Goal: Task Accomplishment & Management: Complete application form

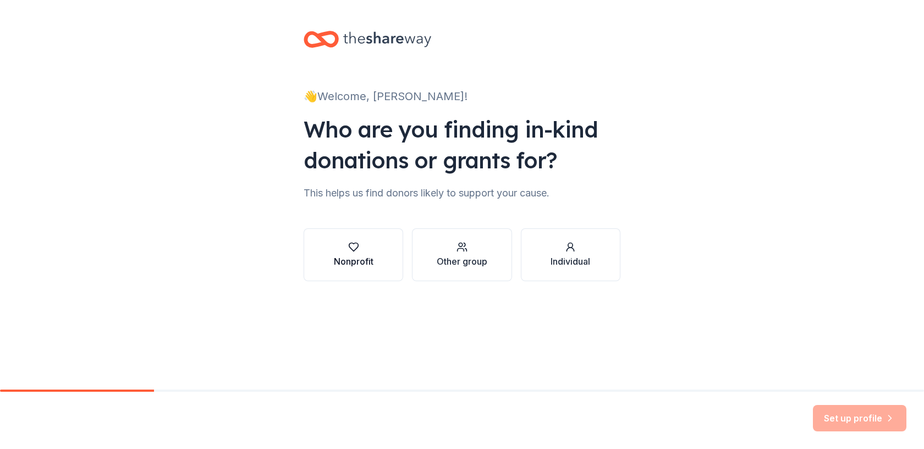
click at [369, 263] on div "Nonprofit" at bounding box center [354, 261] width 40 height 13
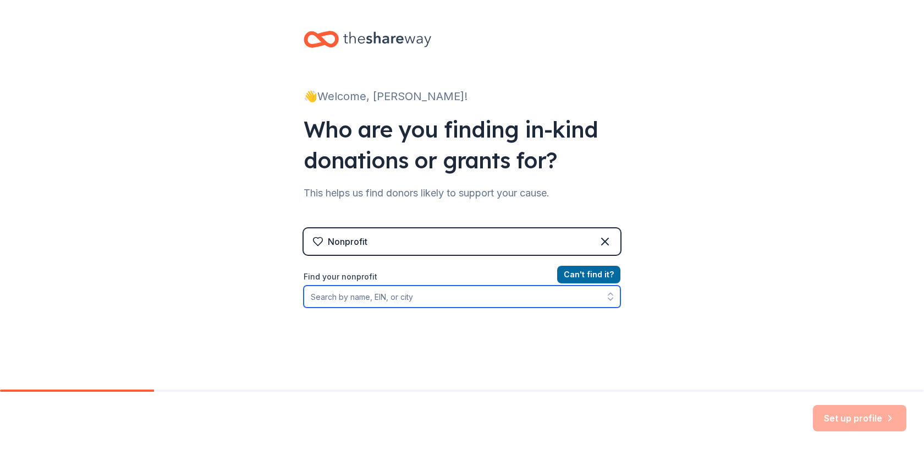
click at [385, 298] on input "Find your nonprofit" at bounding box center [462, 297] width 317 height 22
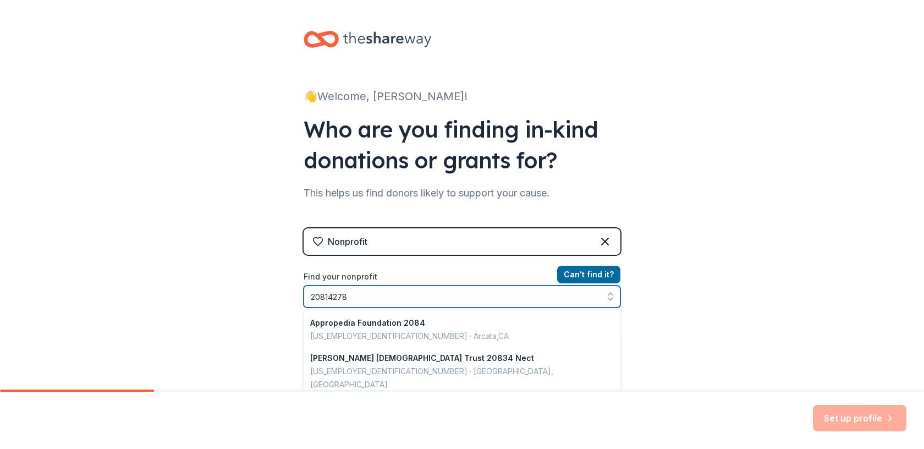
type input "208142788"
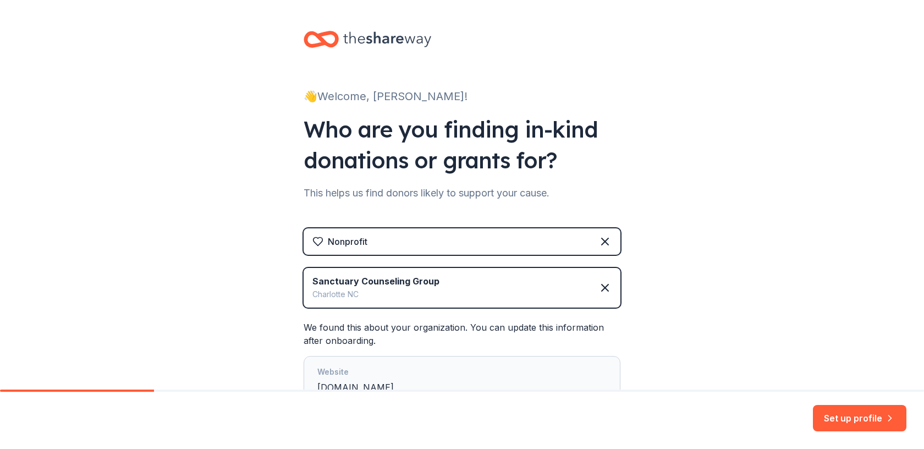
scroll to position [157, 0]
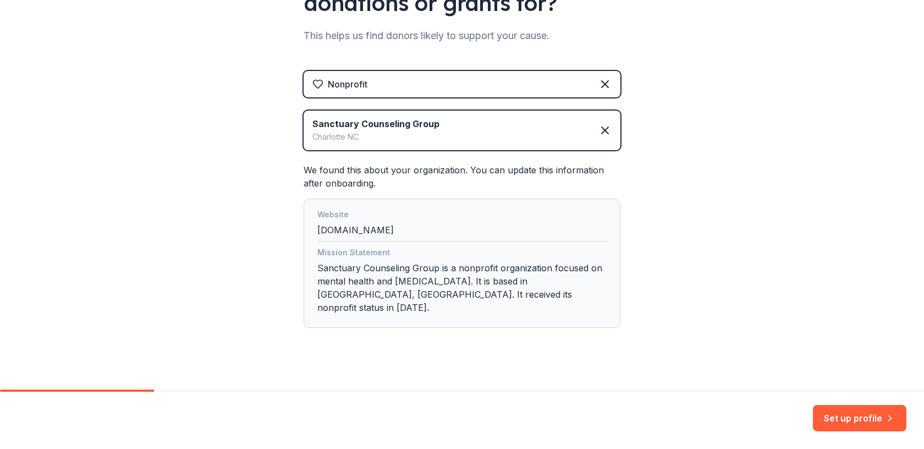
click at [529, 240] on div "Website sanctuarycounselinggroup.com" at bounding box center [461, 225] width 289 height 34
click at [475, 241] on div "Website sanctuarycounselinggroup.com" at bounding box center [461, 225] width 289 height 34
click at [426, 229] on div "Website sanctuarycounselinggroup.com" at bounding box center [461, 225] width 289 height 34
click at [436, 267] on div "Mission Statement Sanctuary Counseling Group is a nonprofit organization focuse…" at bounding box center [461, 282] width 289 height 73
click at [459, 293] on div "Mission Statement Sanctuary Counseling Group is a nonprofit organization focuse…" at bounding box center [461, 282] width 289 height 73
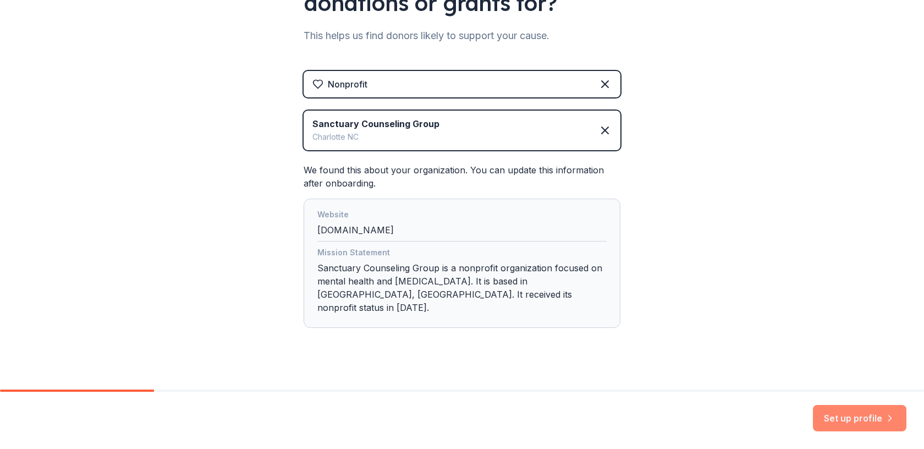
click at [839, 415] on button "Set up profile" at bounding box center [860, 418] width 94 height 26
click at [744, 298] on div "👋 Welcome, Kate! Who are you finding in-kind donations or grants for? This help…" at bounding box center [462, 123] width 924 height 560
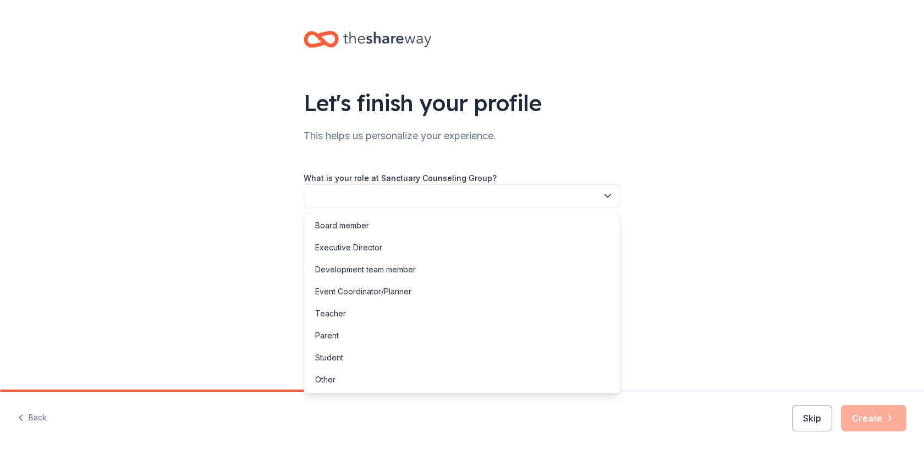
click at [452, 207] on button "button" at bounding box center [462, 195] width 317 height 23
click at [406, 268] on div "Development team member" at bounding box center [365, 269] width 101 height 13
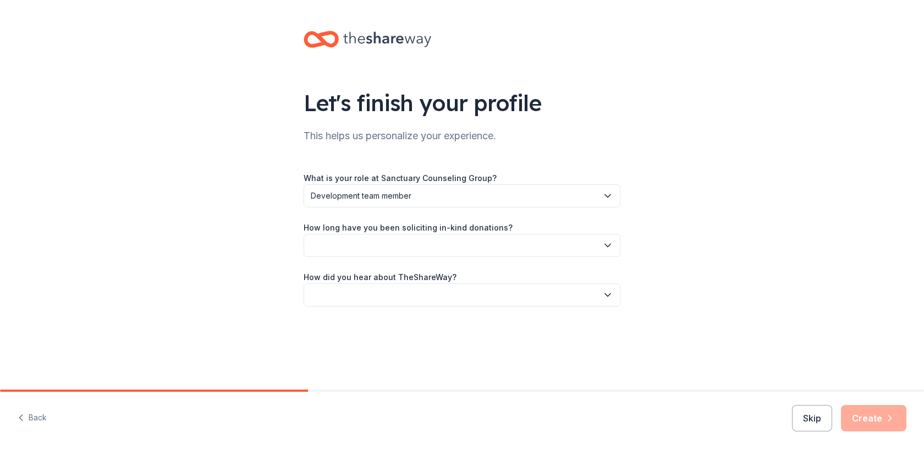
click at [411, 239] on button "button" at bounding box center [462, 245] width 317 height 23
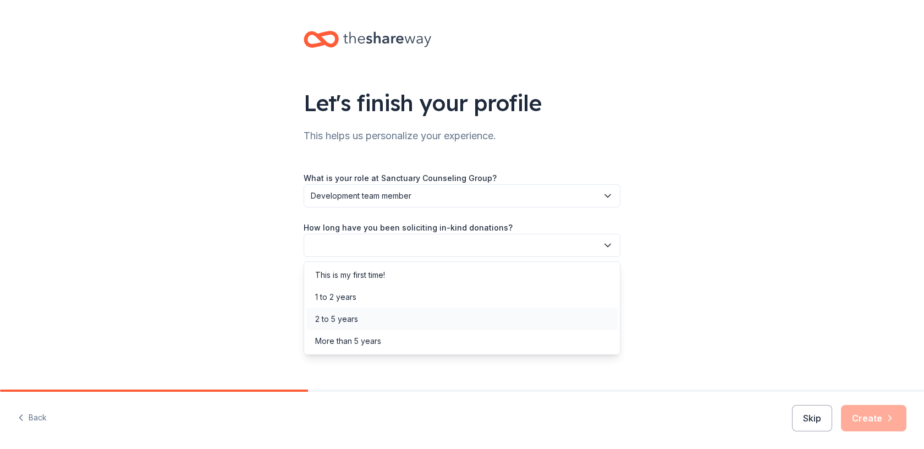
click at [382, 316] on div "2 to 5 years" at bounding box center [461, 319] width 311 height 22
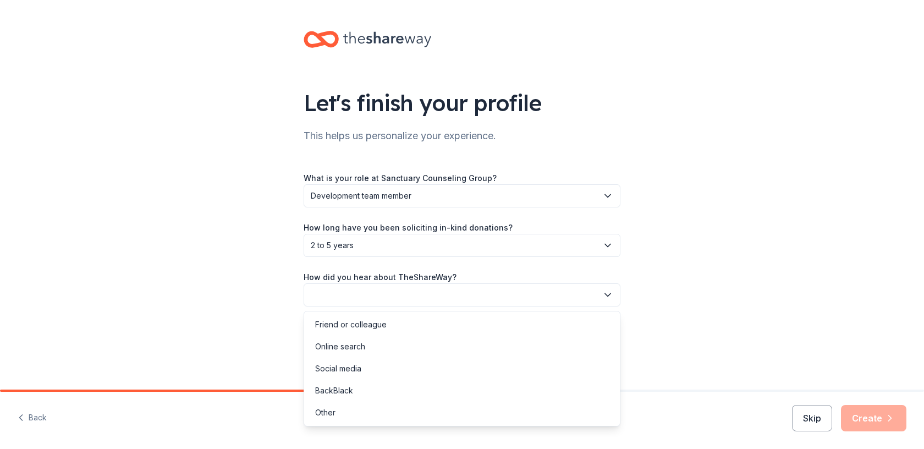
click at [397, 284] on button "button" at bounding box center [462, 294] width 317 height 23
click at [380, 325] on div "Friend or colleague" at bounding box center [351, 324] width 72 height 13
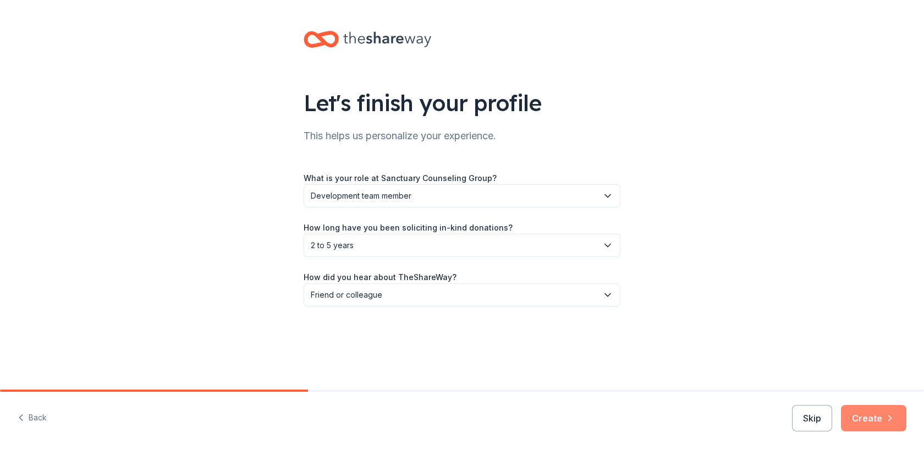
click at [879, 409] on button "Create" at bounding box center [873, 418] width 65 height 26
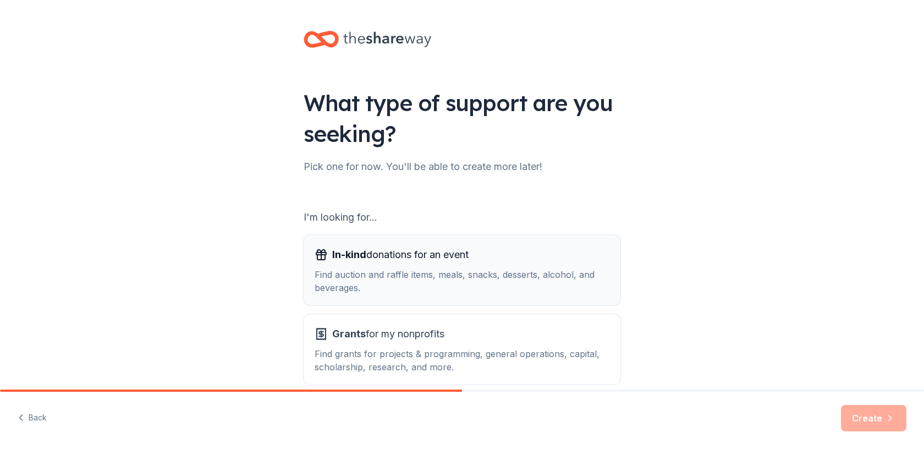
scroll to position [54, 0]
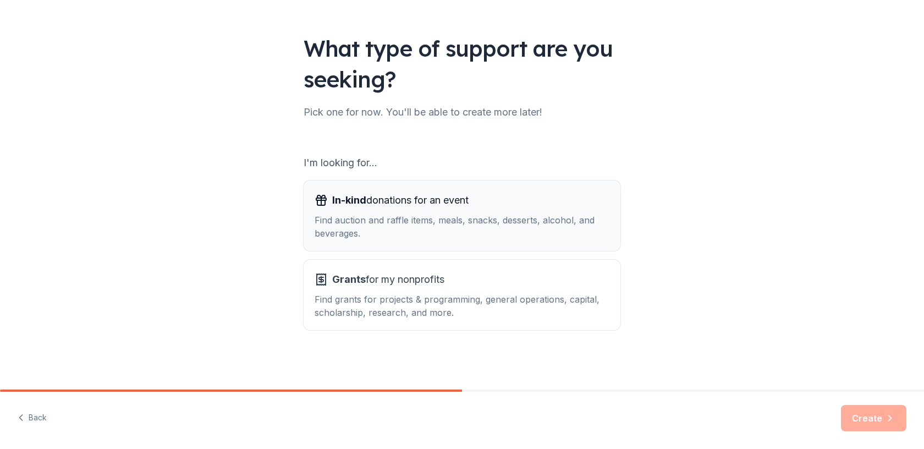
click at [490, 224] on div "Find auction and raffle items, meals, snacks, desserts, alcohol, and beverages." at bounding box center [462, 226] width 295 height 26
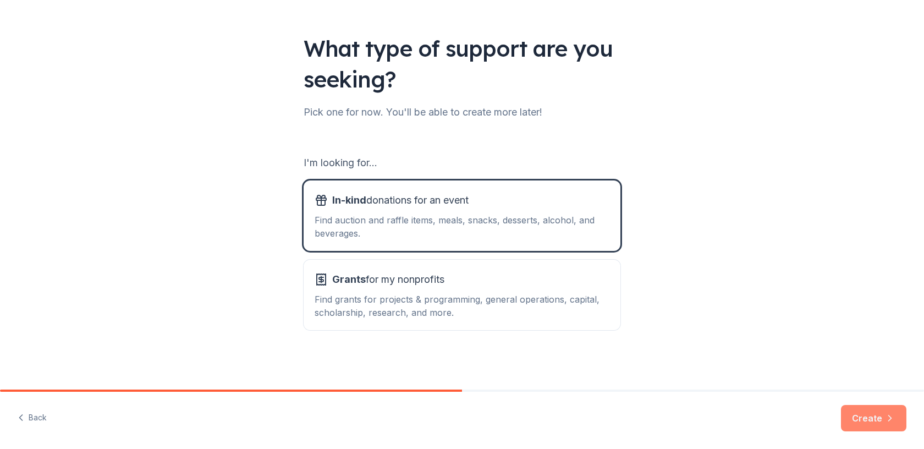
click at [865, 412] on button "Create" at bounding box center [873, 418] width 65 height 26
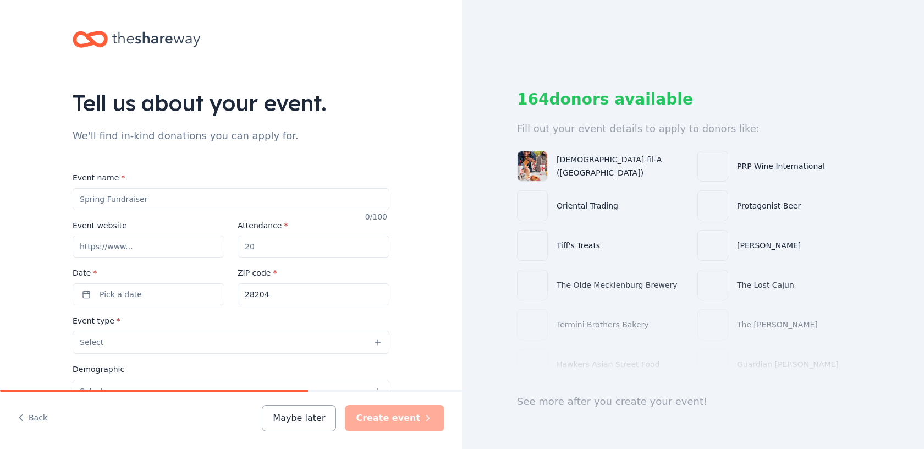
scroll to position [343, 0]
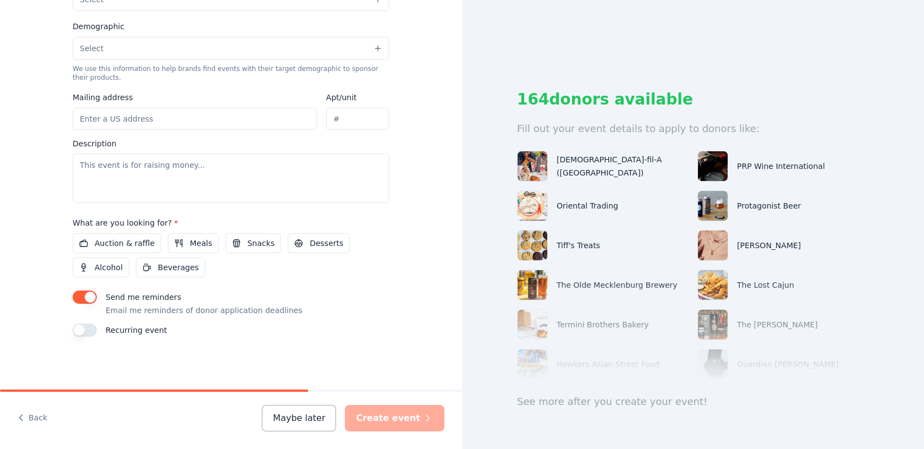
click at [93, 328] on button "button" at bounding box center [85, 329] width 24 height 13
click at [91, 329] on button "button" at bounding box center [85, 329] width 24 height 13
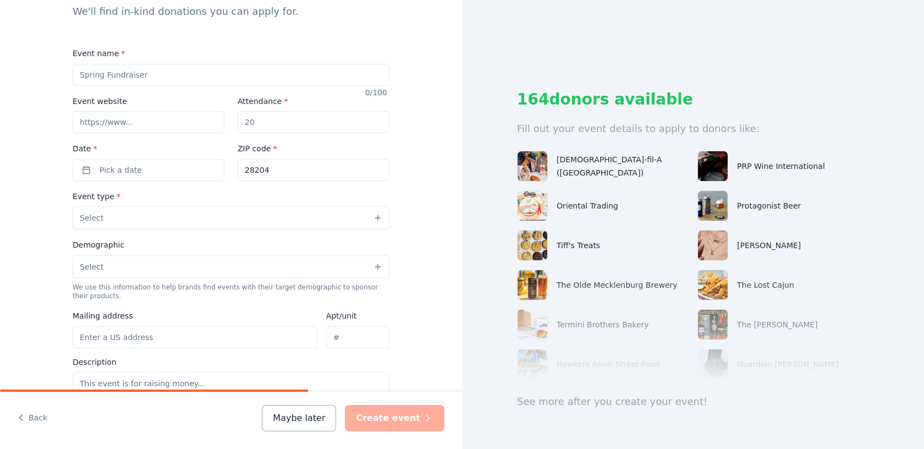
scroll to position [0, 0]
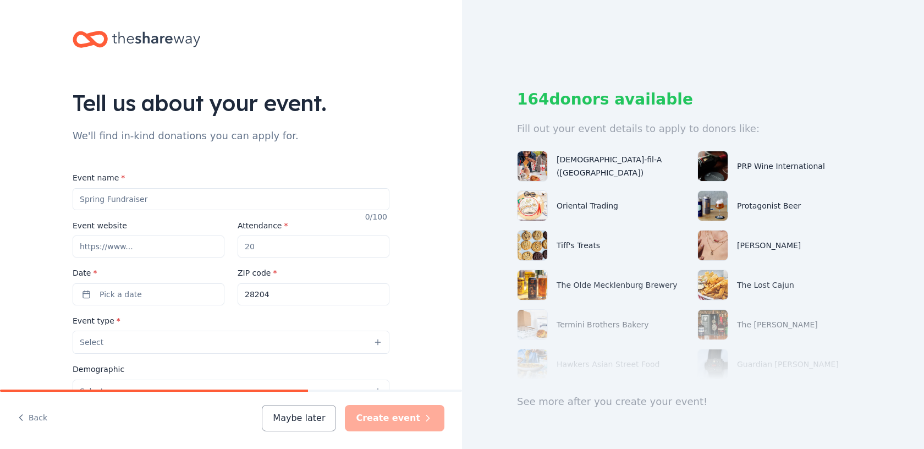
click at [98, 202] on input "Event name *" at bounding box center [231, 199] width 317 height 22
type input "Bowl for Better"
click at [98, 254] on input "Event website" at bounding box center [149, 246] width 152 height 22
type input "https://www.sanctuarycounselinggroup.org/"
click at [270, 253] on input "Attendance *" at bounding box center [314, 246] width 152 height 22
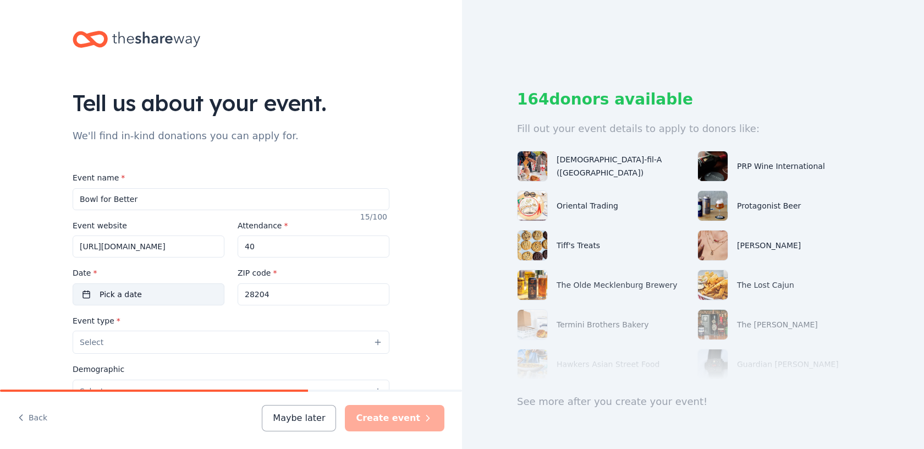
type input "40"
click at [152, 301] on button "Pick a date" at bounding box center [149, 294] width 152 height 22
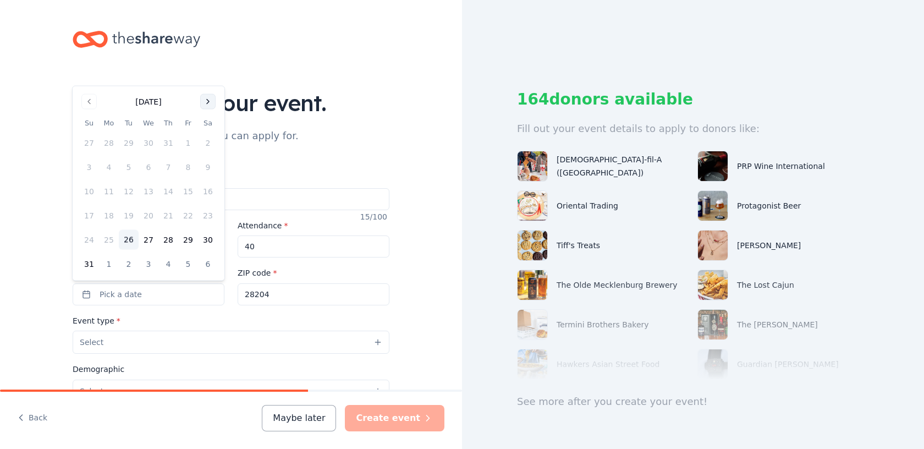
click at [211, 103] on button "Go to next month" at bounding box center [207, 101] width 15 height 15
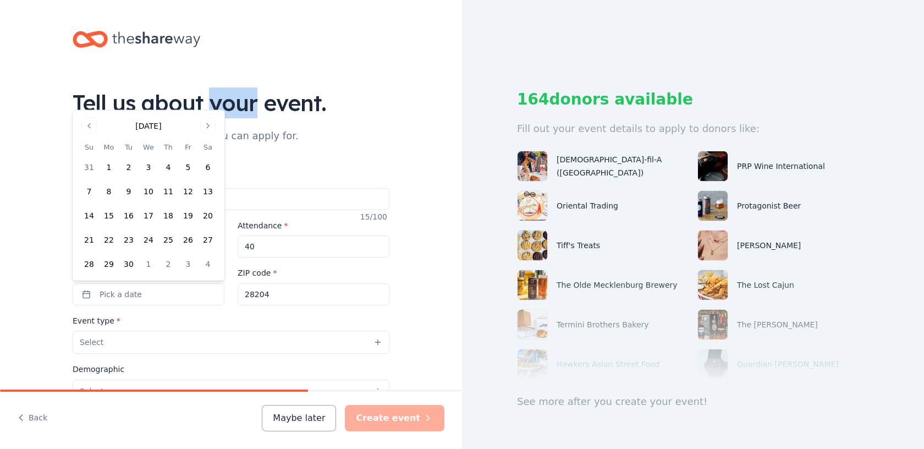
click at [211, 103] on div "Tell us about your event." at bounding box center [231, 102] width 317 height 31
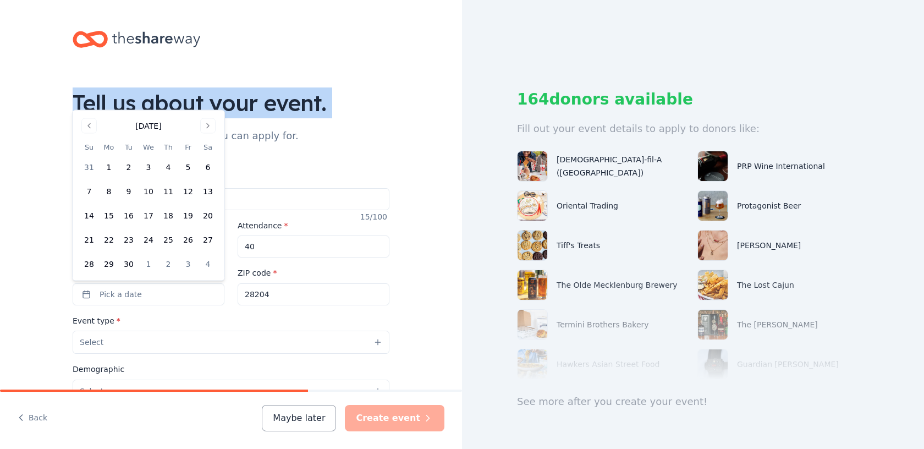
click at [211, 103] on div "Tell us about your event." at bounding box center [231, 102] width 317 height 31
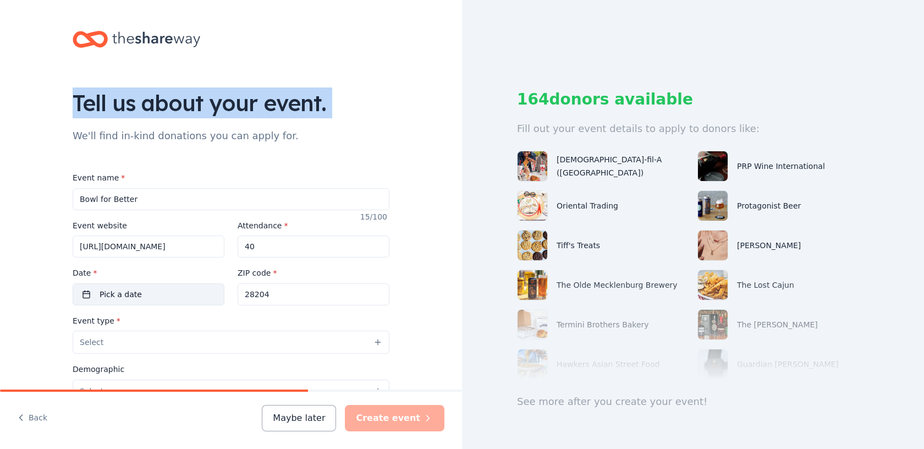
click at [194, 289] on button "Pick a date" at bounding box center [149, 294] width 152 height 22
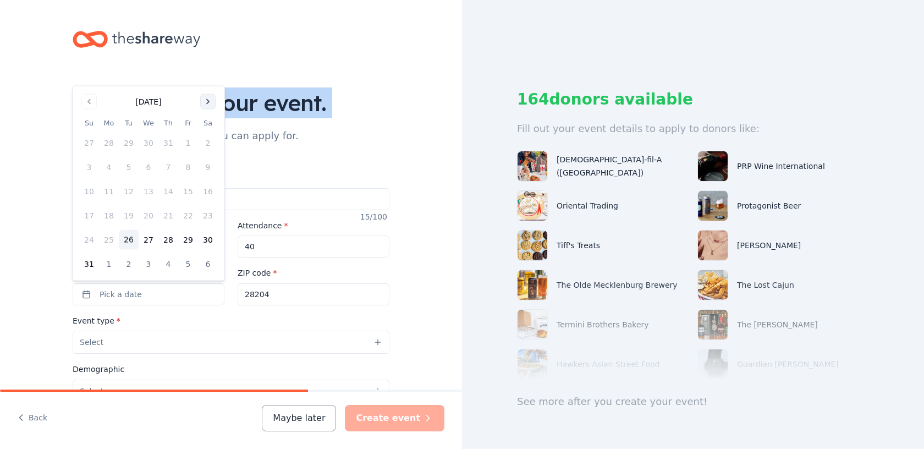
click at [211, 98] on button "Go to next month" at bounding box center [207, 101] width 15 height 15
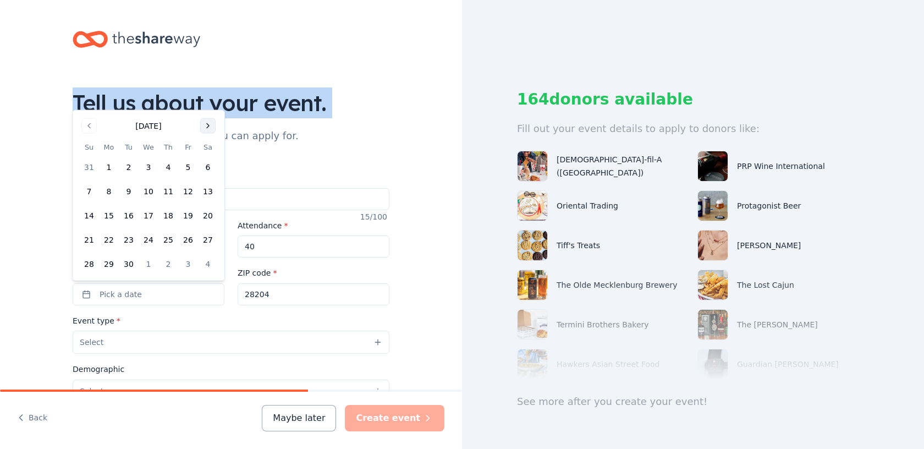
click at [207, 123] on button "Go to next month" at bounding box center [207, 125] width 15 height 15
click at [206, 132] on button "Go to next month" at bounding box center [207, 125] width 15 height 15
click at [207, 105] on button "Go to next month" at bounding box center [207, 101] width 15 height 15
click at [207, 122] on button "Go to next month" at bounding box center [207, 125] width 15 height 15
click at [207, 123] on button "Go to next month" at bounding box center [207, 125] width 15 height 15
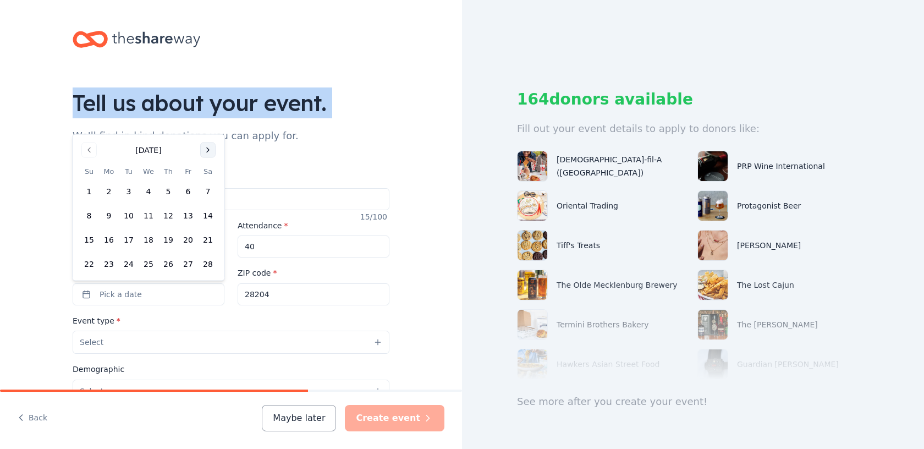
click at [206, 150] on button "Go to next month" at bounding box center [207, 149] width 15 height 15
click at [206, 131] on button "Go to next month" at bounding box center [207, 125] width 15 height 15
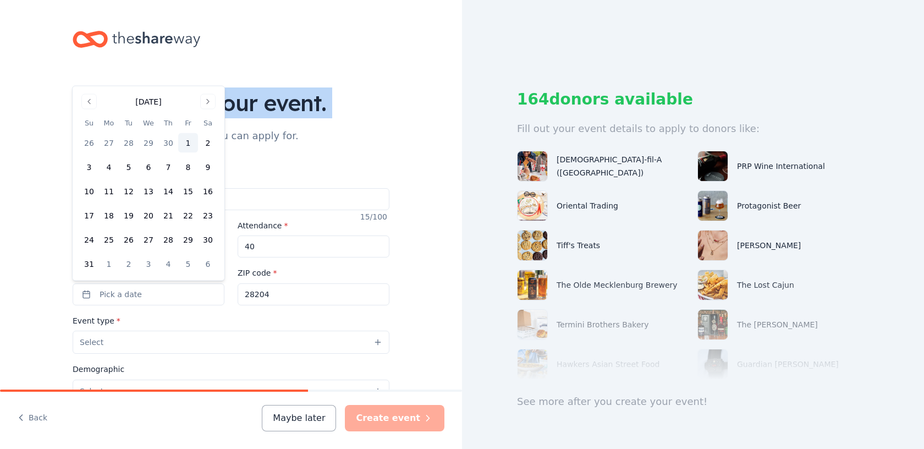
click at [184, 142] on button "1" at bounding box center [188, 143] width 20 height 20
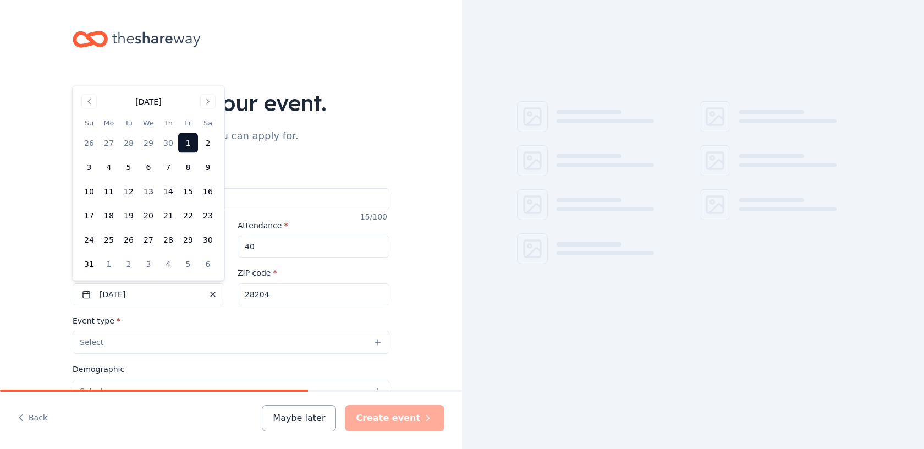
click at [257, 315] on div "Event type * Select" at bounding box center [231, 334] width 317 height 40
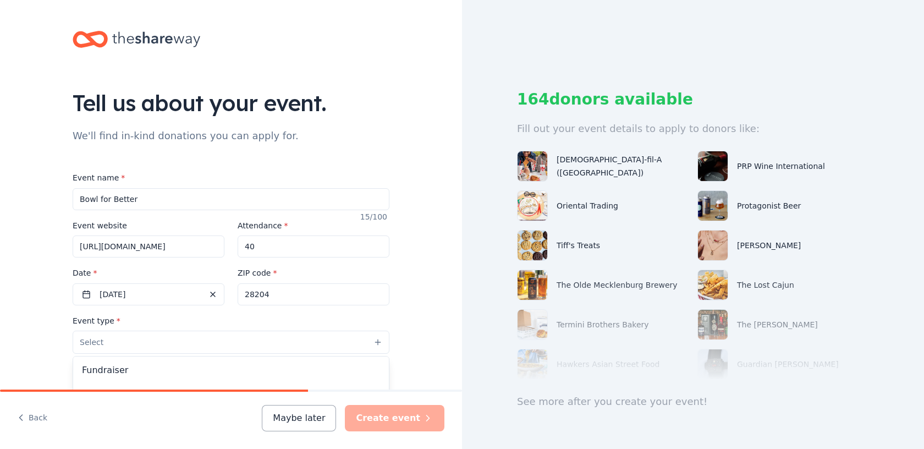
click at [177, 343] on button "Select" at bounding box center [231, 342] width 317 height 23
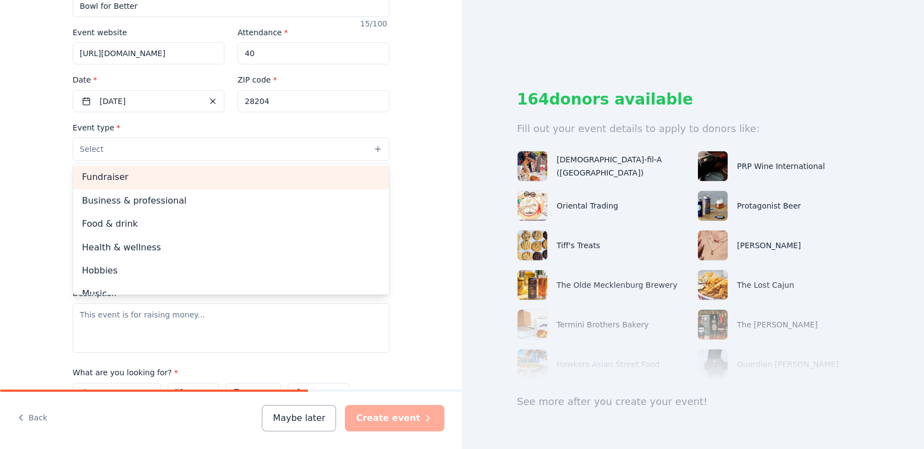
click at [152, 183] on span "Fundraiser" at bounding box center [231, 177] width 298 height 14
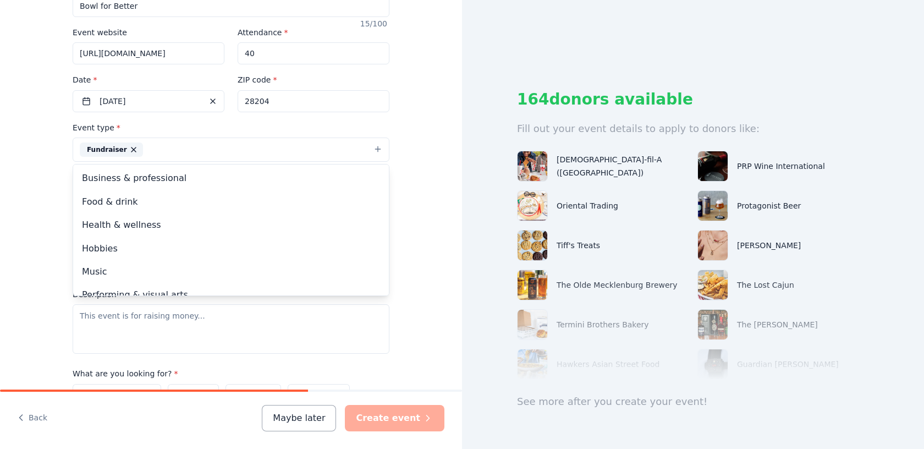
click at [17, 224] on div "Tell us about your event. We'll find in-kind donations you can apply for. Event…" at bounding box center [231, 193] width 462 height 773
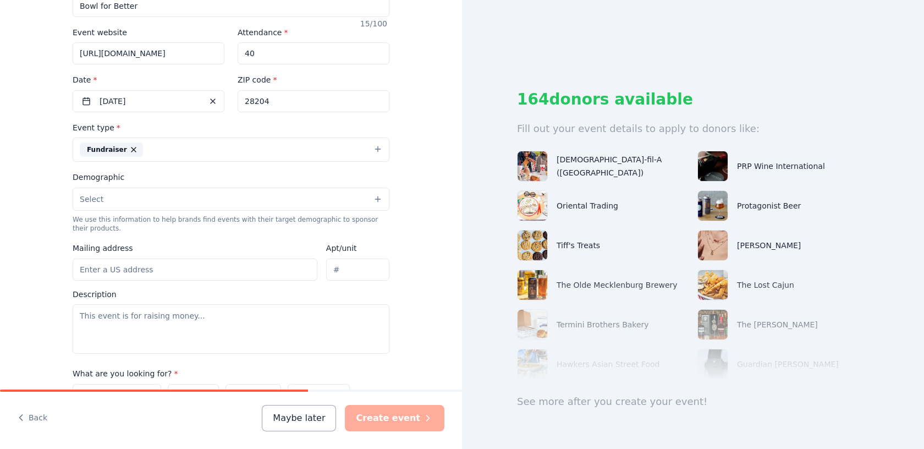
click at [110, 196] on button "Select" at bounding box center [231, 199] width 317 height 23
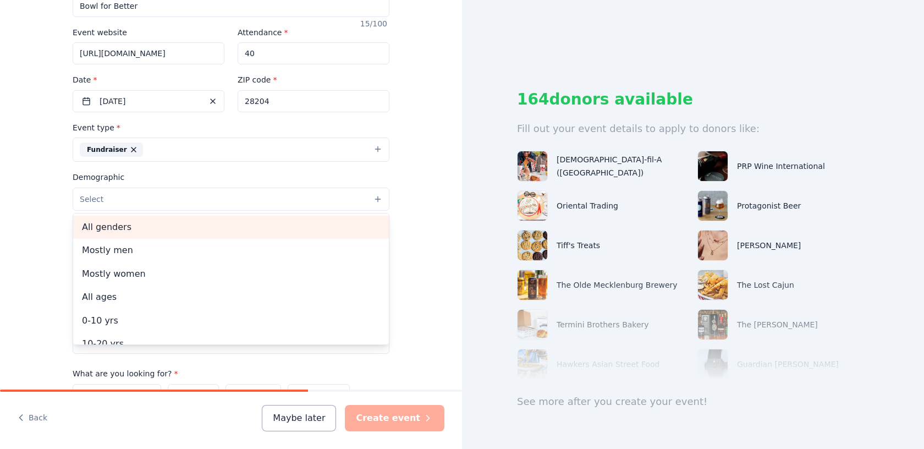
click at [115, 228] on span "All genders" at bounding box center [231, 227] width 298 height 14
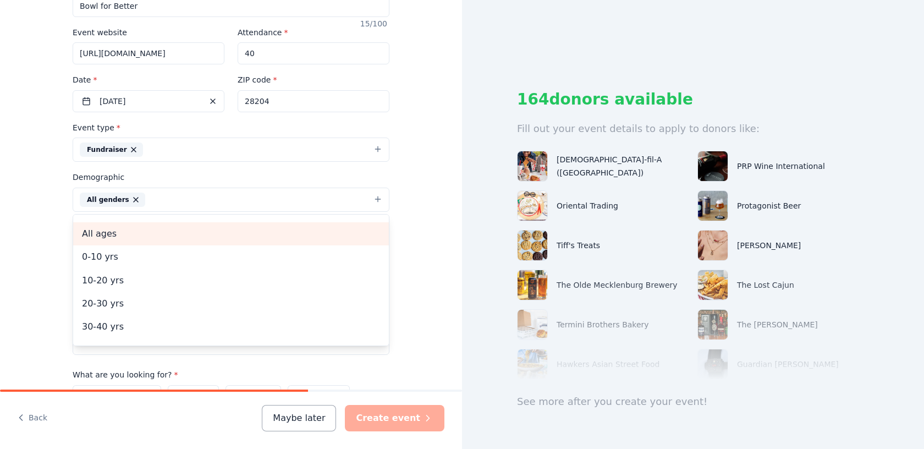
click at [97, 235] on span "All ages" at bounding box center [231, 234] width 298 height 14
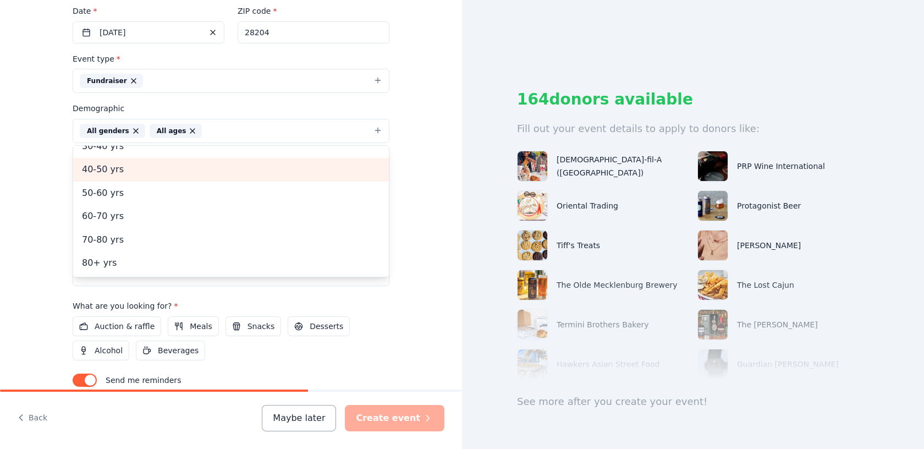
scroll to position [292, 0]
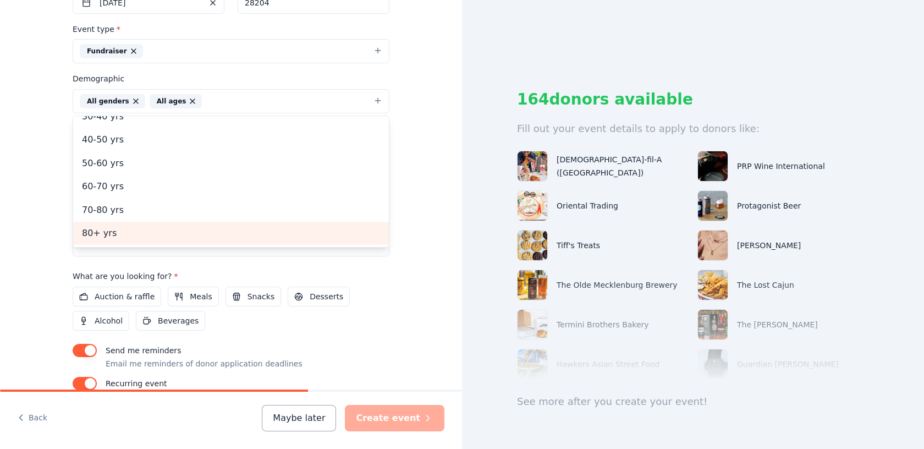
click at [51, 206] on div "Tell us about your event. We'll find in-kind donations you can apply for. Event…" at bounding box center [231, 95] width 462 height 774
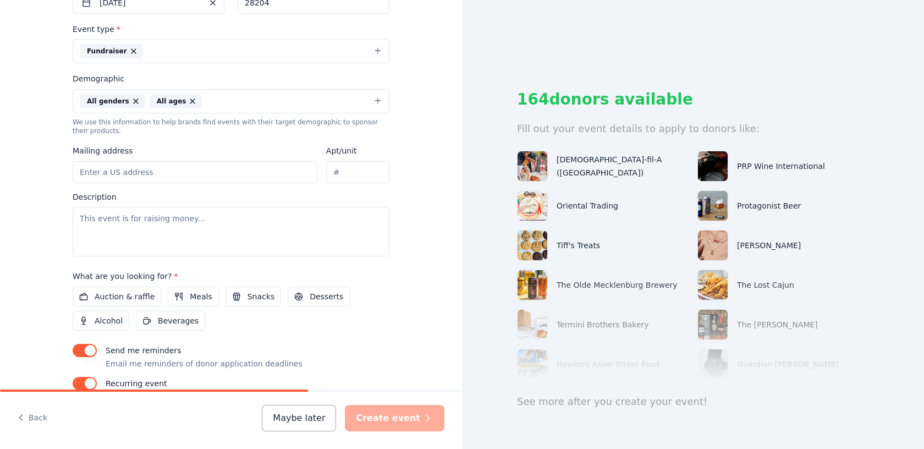
click at [127, 171] on input "Mailing address" at bounding box center [195, 172] width 245 height 22
click at [141, 173] on input "4020 Gary Dr." at bounding box center [195, 172] width 245 height 22
click at [295, 219] on textarea at bounding box center [231, 232] width 317 height 50
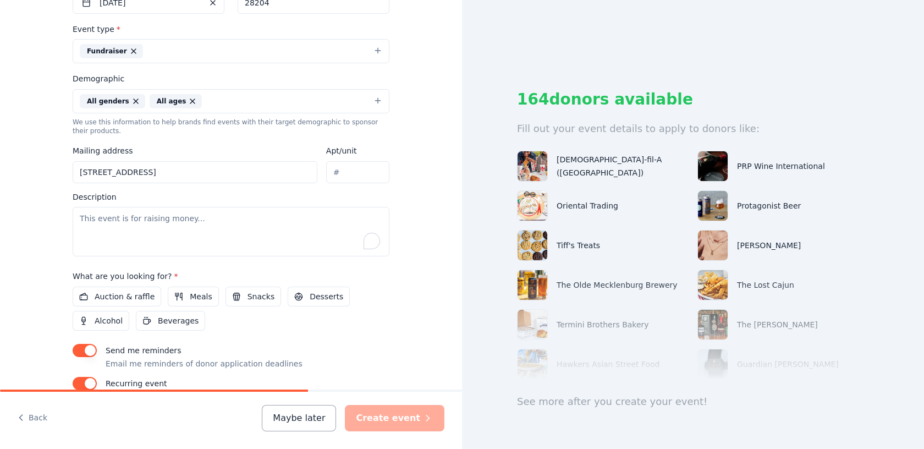
click at [238, 171] on input "2129 E 7th St." at bounding box center [195, 172] width 245 height 22
type input "2129 East 7th Street, Charlotte, NC, 28204"
click at [211, 228] on textarea "To enrich screen reader interactions, please activate Accessibility in Grammarl…" at bounding box center [231, 232] width 317 height 50
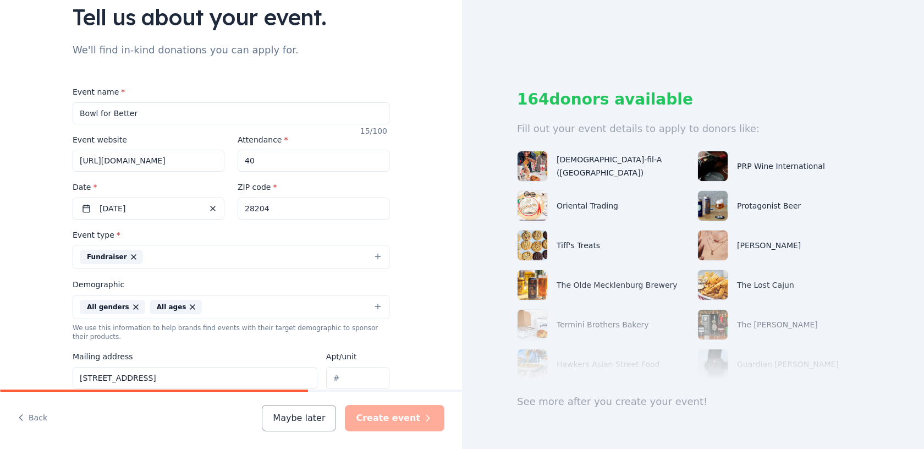
scroll to position [0, 0]
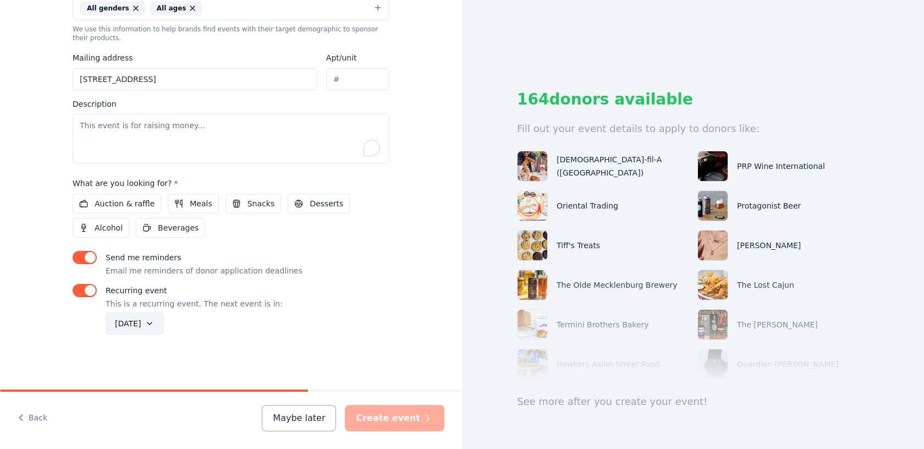
click at [159, 322] on button "August 2026" at bounding box center [135, 323] width 58 height 22
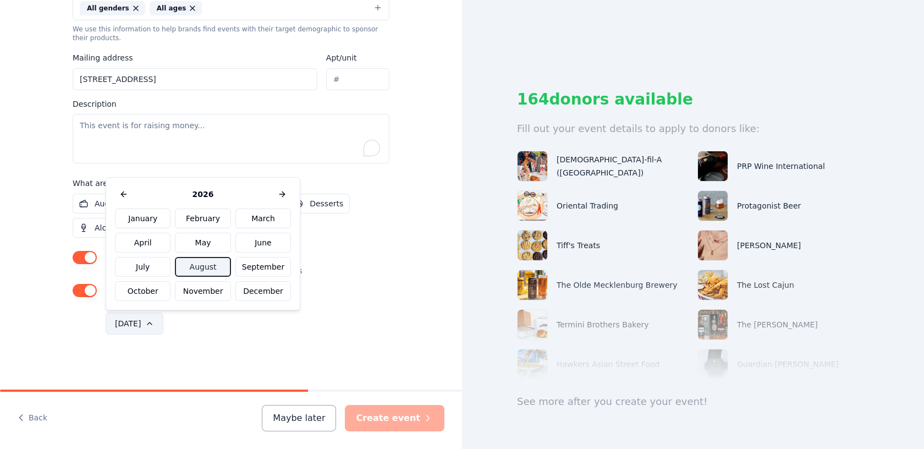
click at [159, 322] on button "August 2026" at bounding box center [135, 323] width 58 height 22
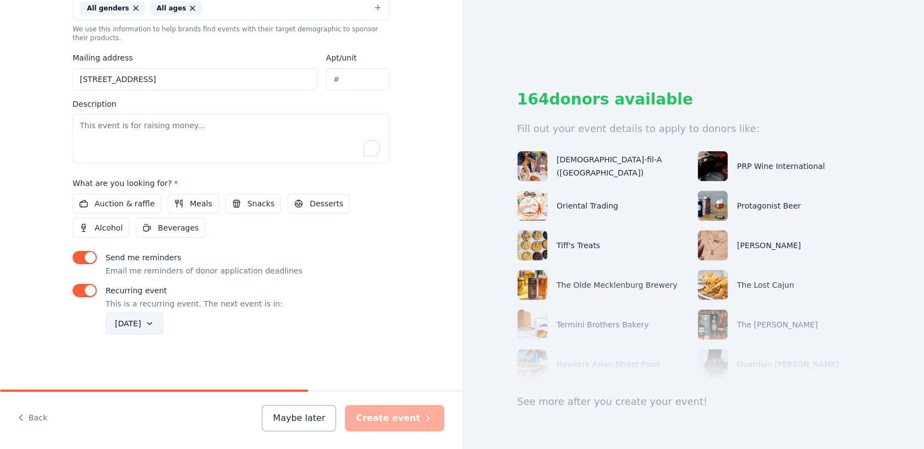
click at [159, 322] on button "August 2026" at bounding box center [135, 323] width 58 height 22
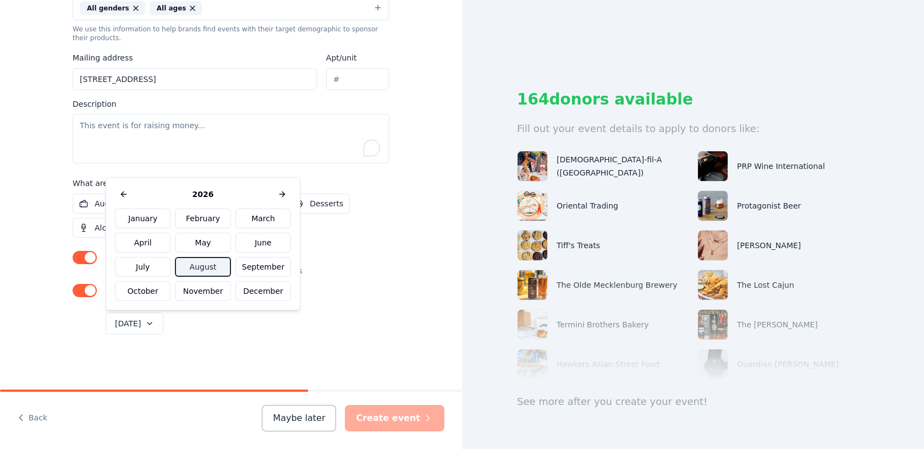
click at [86, 293] on button "button" at bounding box center [85, 290] width 24 height 13
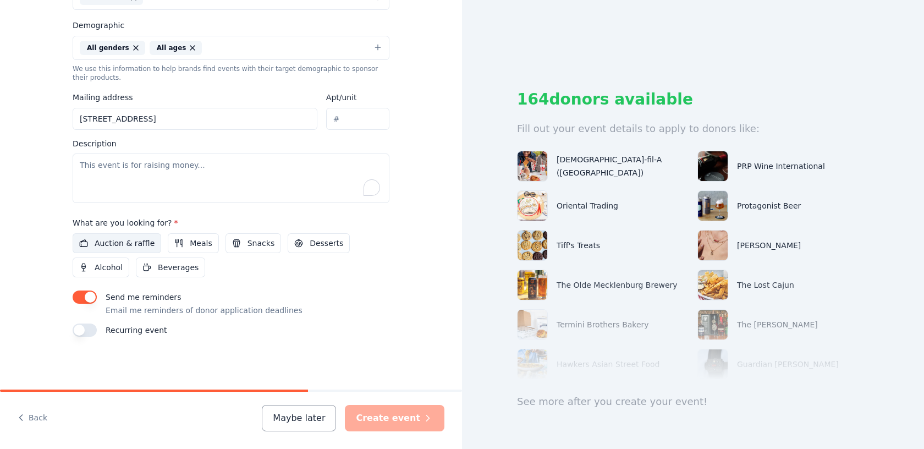
click at [115, 248] on span "Auction & raffle" at bounding box center [125, 243] width 60 height 13
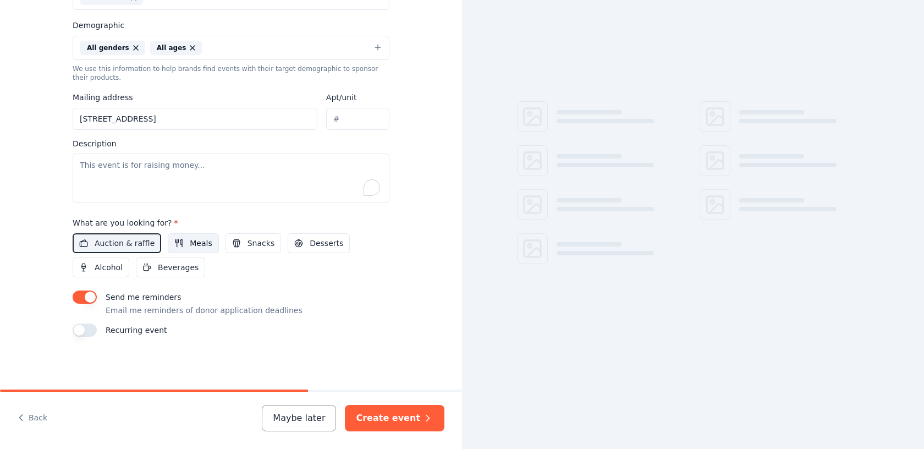
click at [200, 244] on span "Meals" at bounding box center [201, 243] width 22 height 13
click at [254, 245] on span "Snacks" at bounding box center [261, 243] width 27 height 13
click at [310, 245] on span "Desserts" at bounding box center [327, 243] width 34 height 13
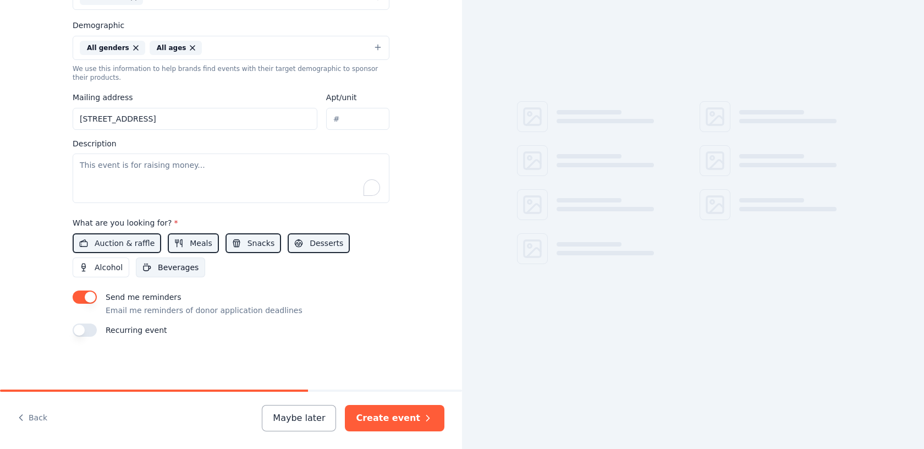
click at [188, 267] on span "Beverages" at bounding box center [178, 267] width 41 height 13
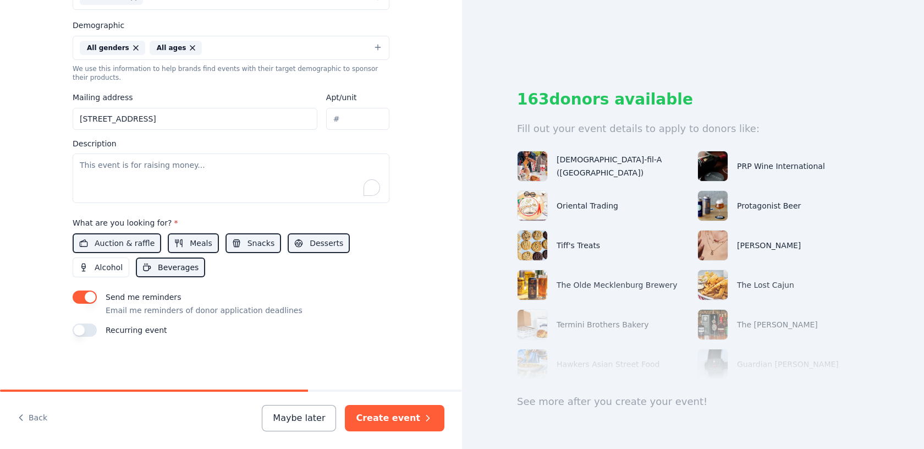
click at [191, 272] on span "Beverages" at bounding box center [178, 267] width 41 height 13
click at [319, 246] on span "Desserts" at bounding box center [327, 243] width 34 height 13
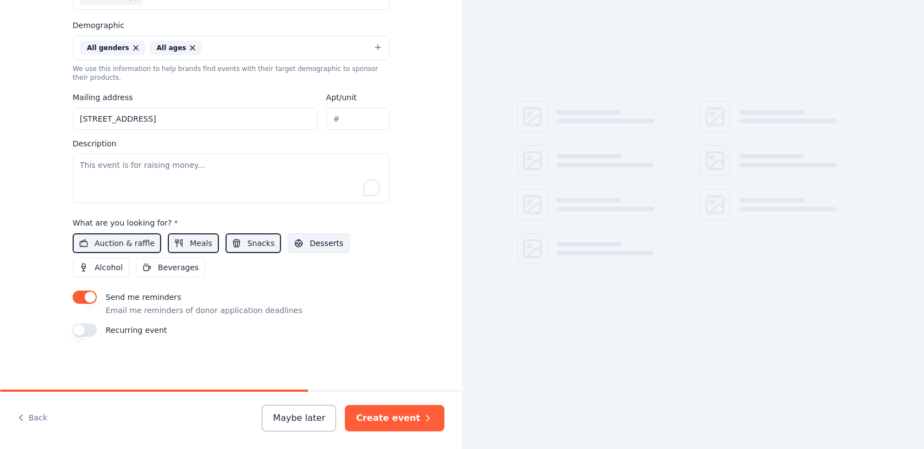
click at [295, 252] on button "Desserts" at bounding box center [319, 243] width 62 height 20
click at [169, 272] on span "Beverages" at bounding box center [178, 267] width 41 height 13
click at [112, 277] on button "Alcohol" at bounding box center [101, 267] width 57 height 20
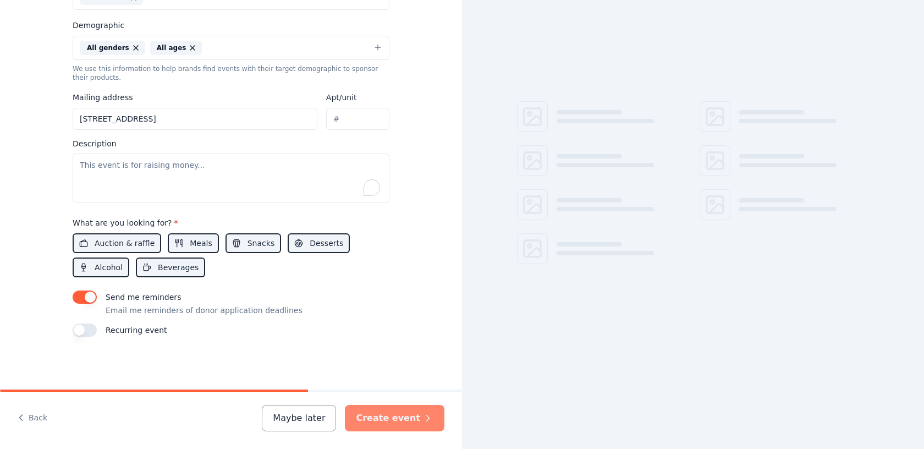
click at [396, 416] on button "Create event" at bounding box center [395, 418] width 100 height 26
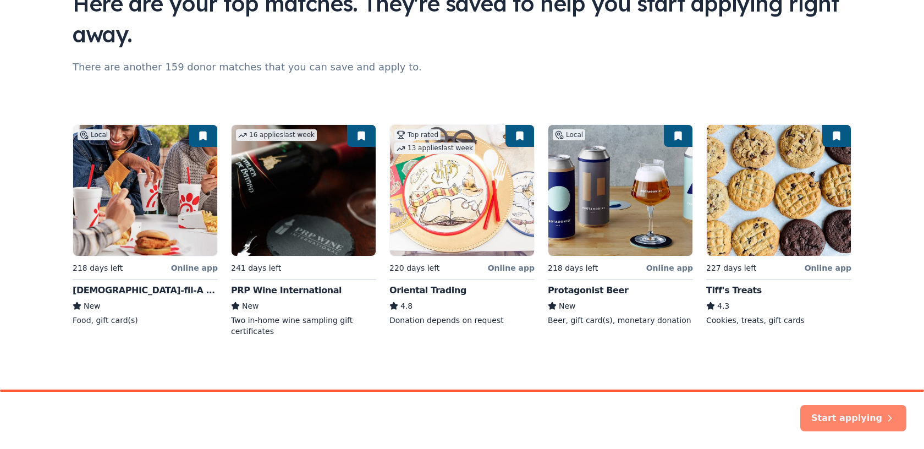
click at [869, 415] on button "Start applying" at bounding box center [853, 411] width 106 height 26
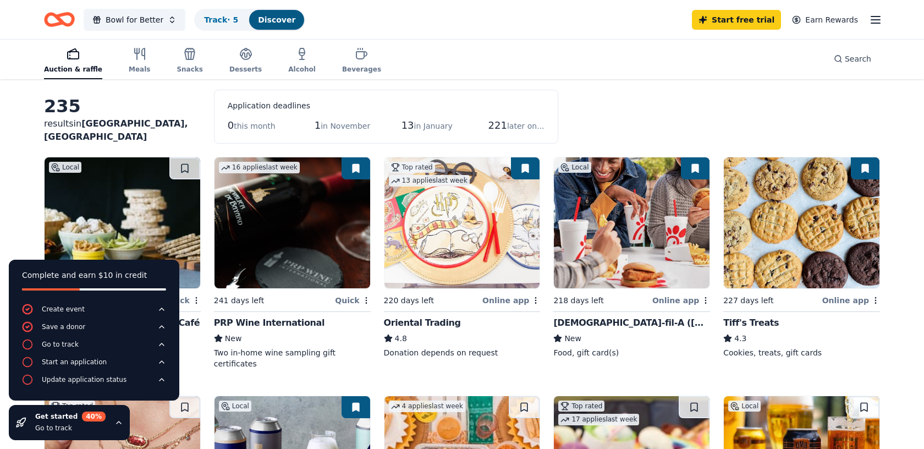
scroll to position [54, 0]
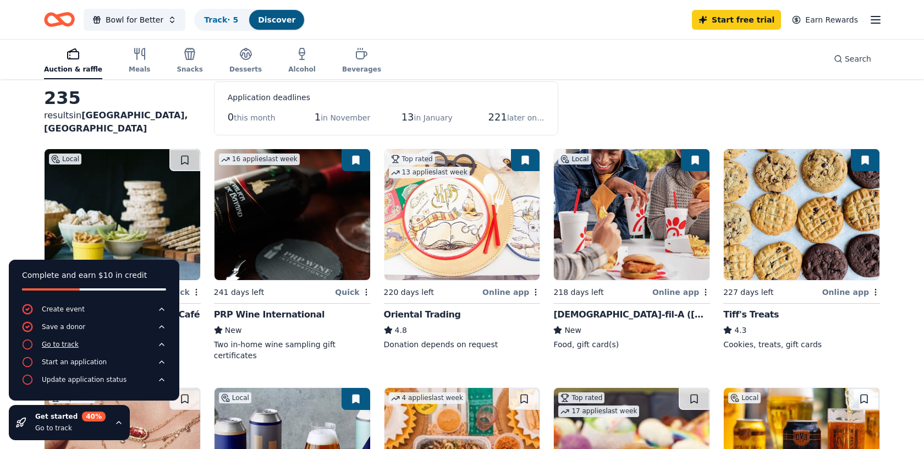
click at [164, 343] on icon "button" at bounding box center [161, 344] width 9 height 9
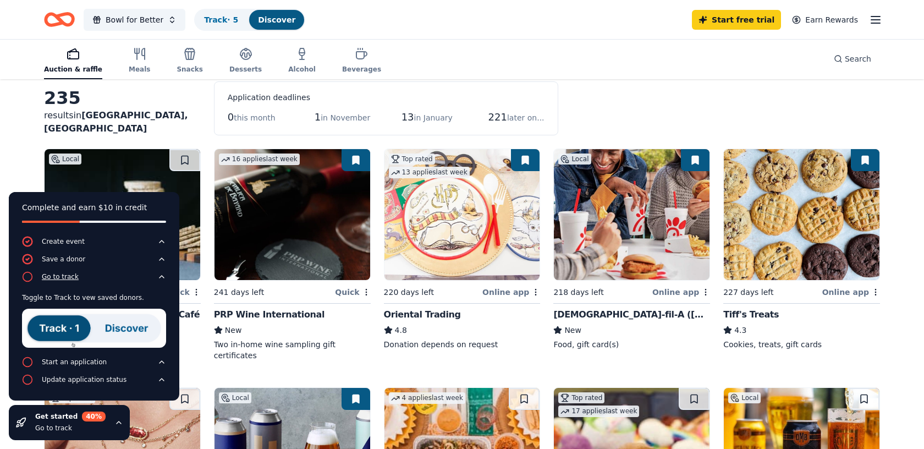
click at [161, 276] on icon "button" at bounding box center [161, 276] width 9 height 9
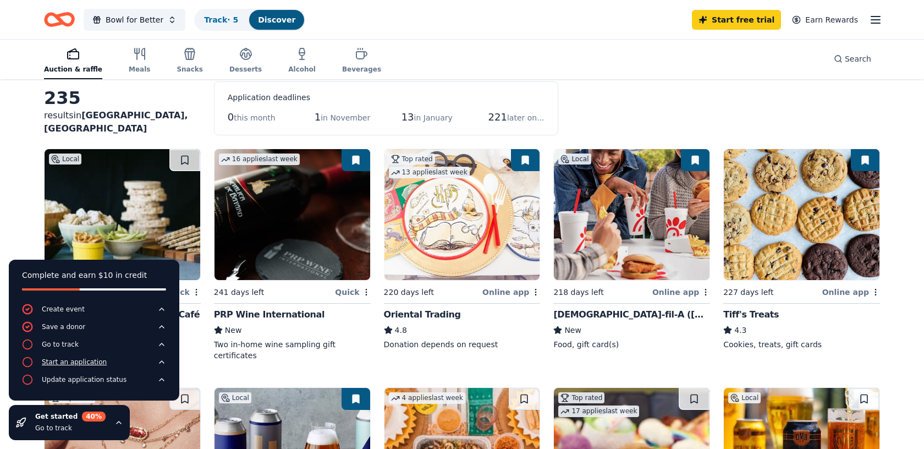
click at [158, 364] on icon "button" at bounding box center [161, 362] width 9 height 9
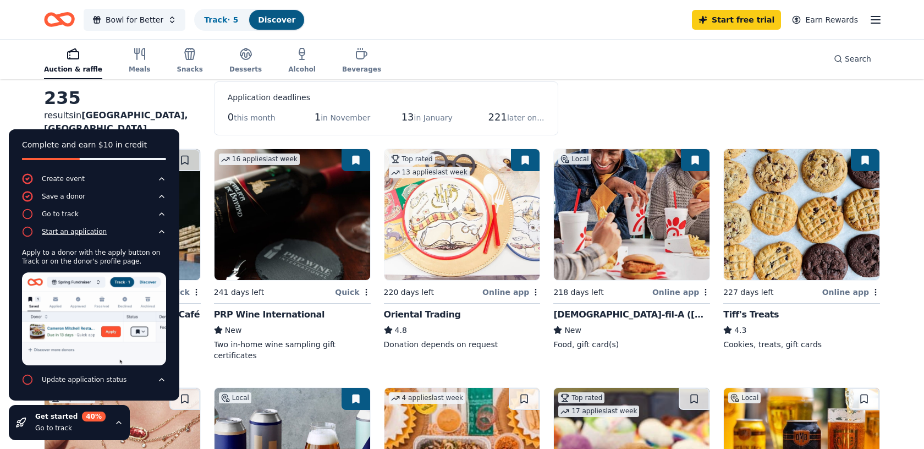
click at [158, 364] on img at bounding box center [94, 318] width 144 height 93
click at [227, 350] on div "Two in-home wine sampling gift certificates" at bounding box center [292, 350] width 157 height 22
click at [164, 381] on icon "button" at bounding box center [161, 379] width 9 height 9
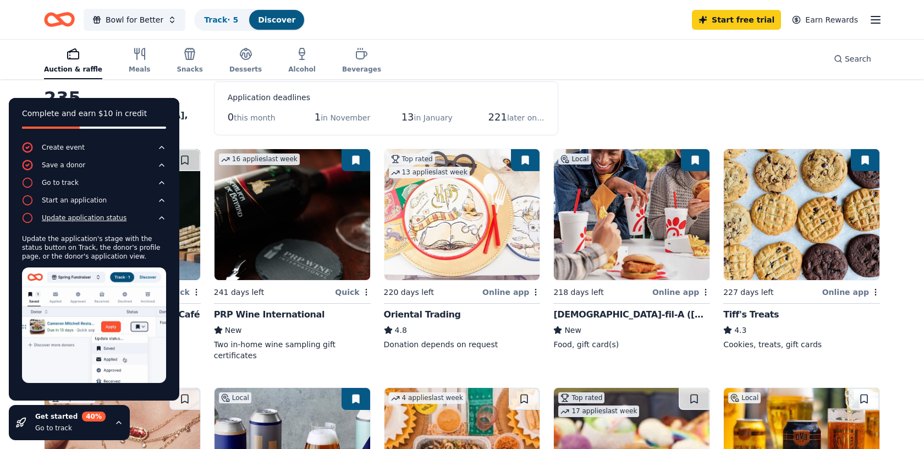
click at [164, 381] on div at bounding box center [94, 325] width 144 height 116
click at [115, 421] on icon "button" at bounding box center [118, 422] width 9 height 9
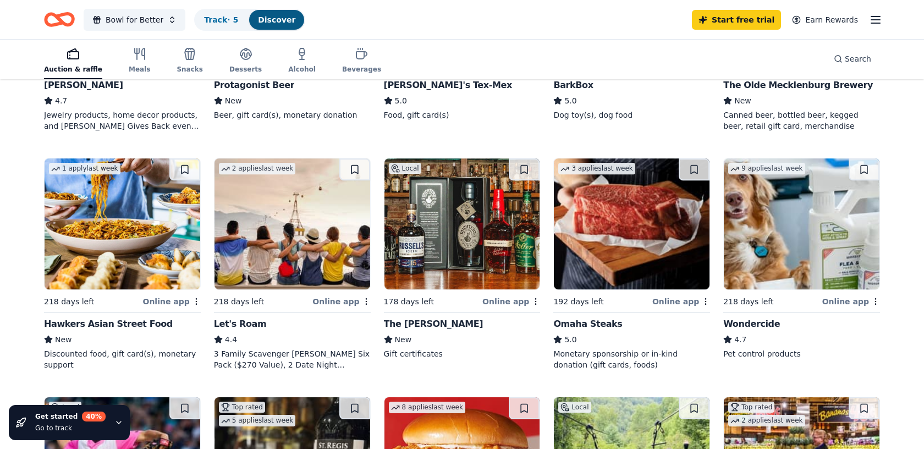
scroll to position [523, 0]
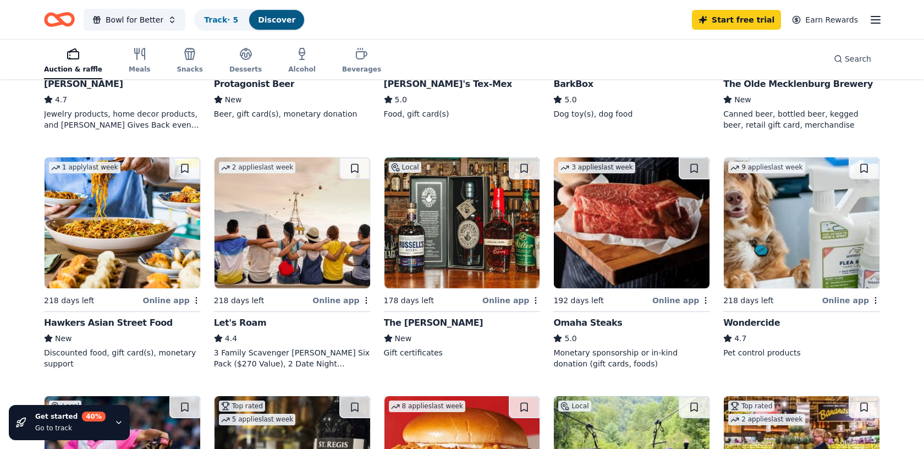
click at [679, 299] on div "Online app" at bounding box center [681, 300] width 58 height 14
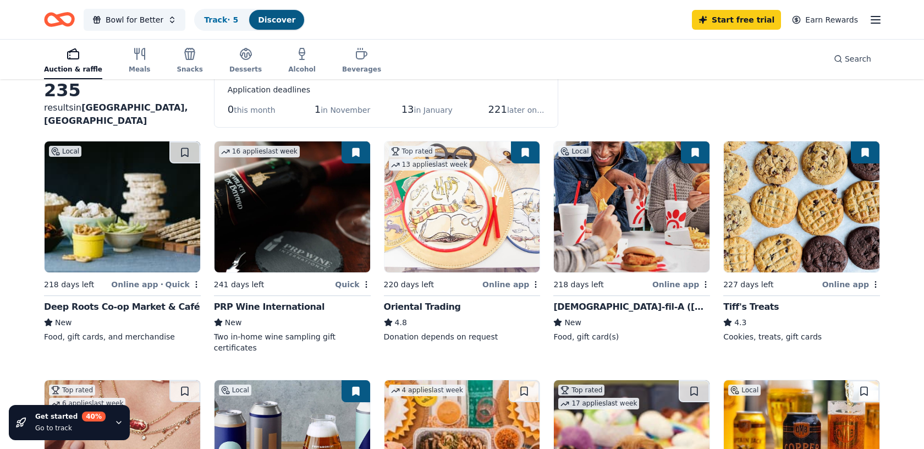
scroll to position [0, 0]
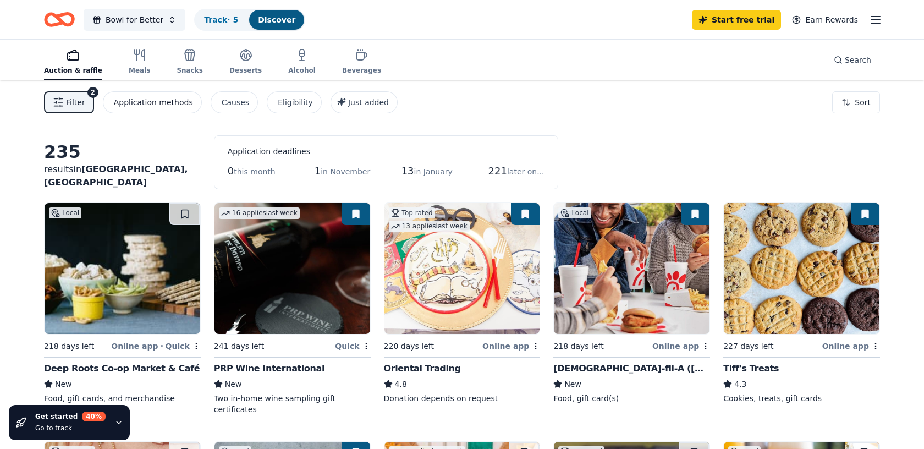
click at [145, 97] on div "Application methods" at bounding box center [153, 102] width 79 height 13
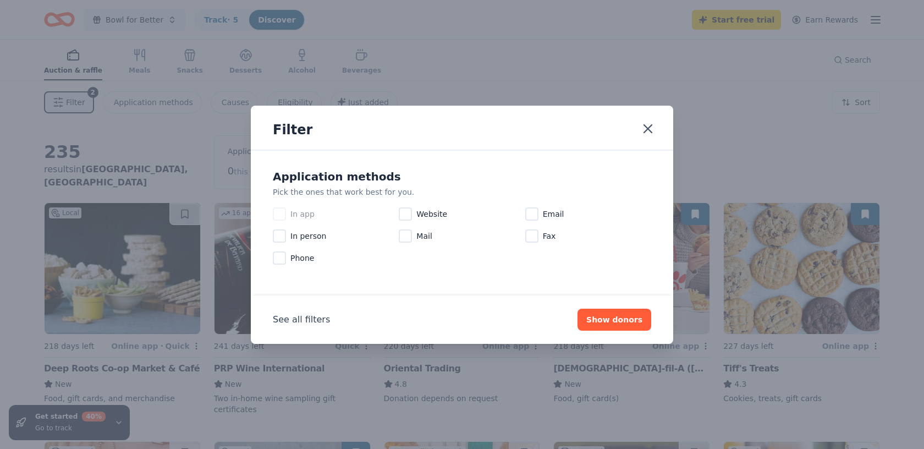
click at [279, 214] on div at bounding box center [279, 213] width 13 height 13
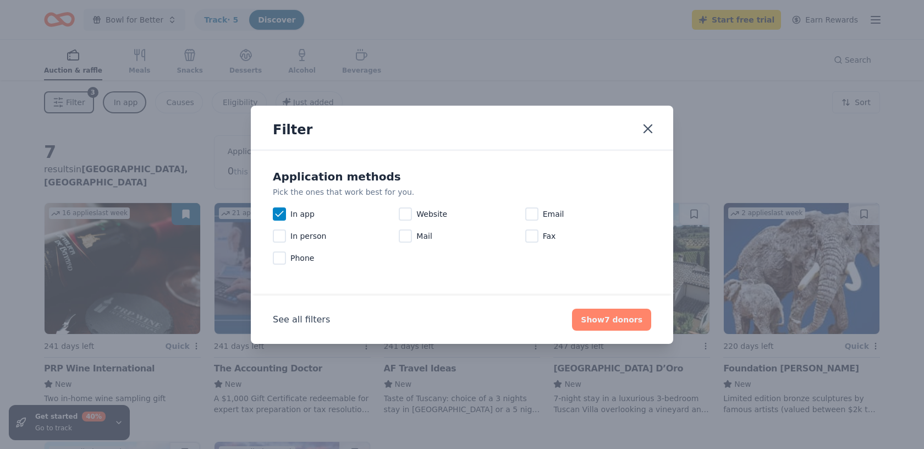
click at [608, 315] on button "Show 7 donors" at bounding box center [611, 320] width 79 height 22
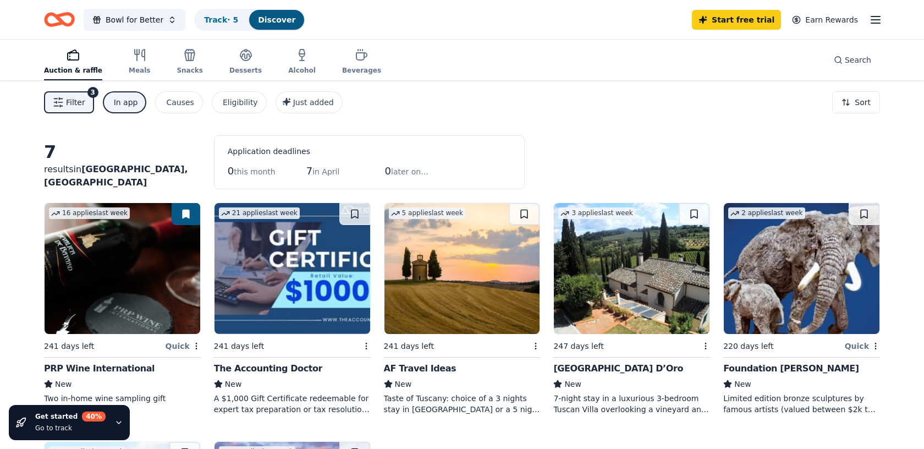
click at [117, 100] on div "In app" at bounding box center [126, 102] width 24 height 13
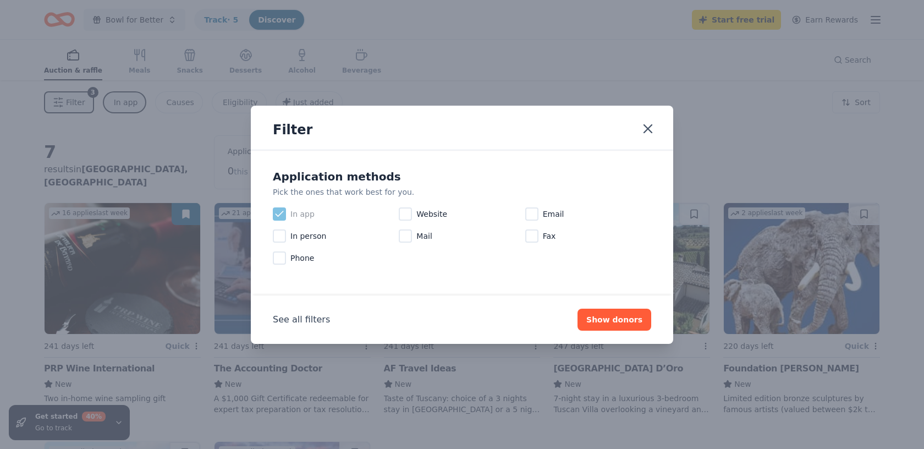
click at [283, 207] on div at bounding box center [279, 213] width 13 height 13
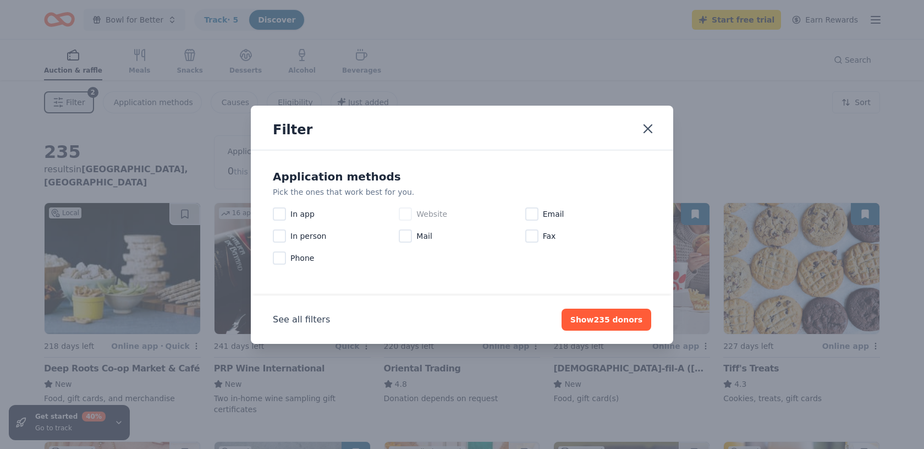
click at [408, 215] on div at bounding box center [405, 213] width 13 height 13
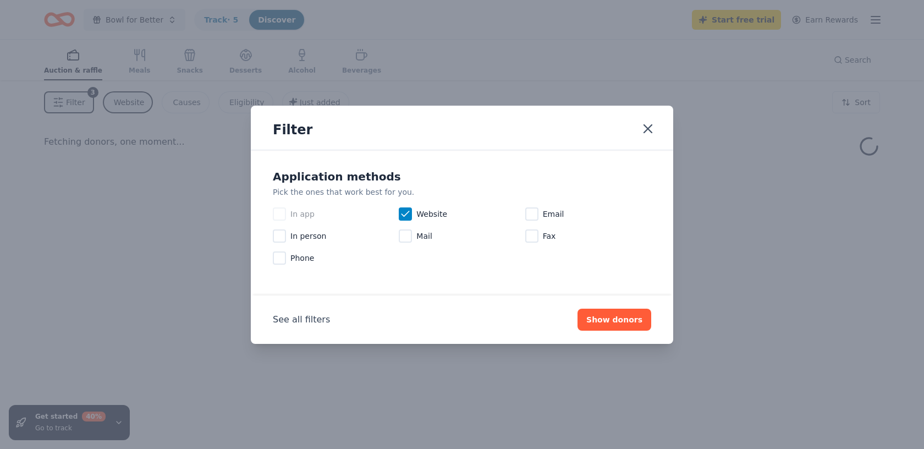
click at [282, 213] on div at bounding box center [279, 213] width 13 height 13
click at [619, 321] on button "Show donors" at bounding box center [615, 320] width 74 height 22
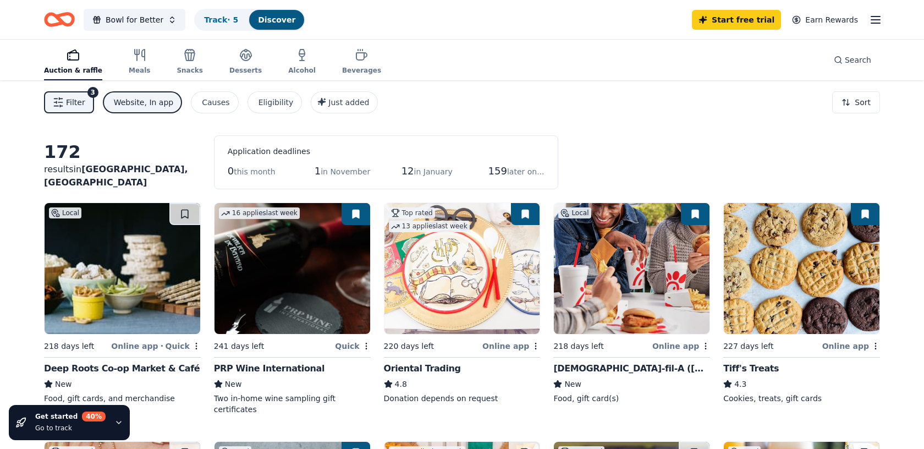
click at [167, 106] on div "Website, In app" at bounding box center [144, 102] width 60 height 13
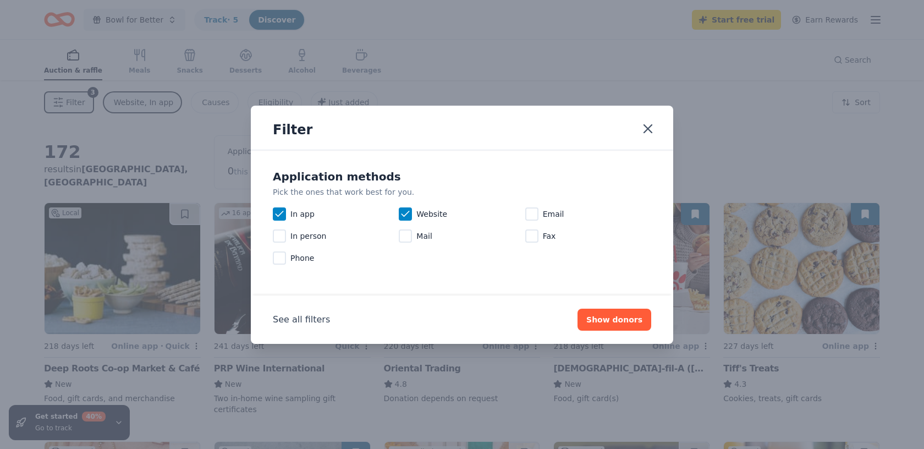
click at [167, 106] on div "Filter Application methods Pick the ones that work best for you. In app Website…" at bounding box center [462, 224] width 924 height 449
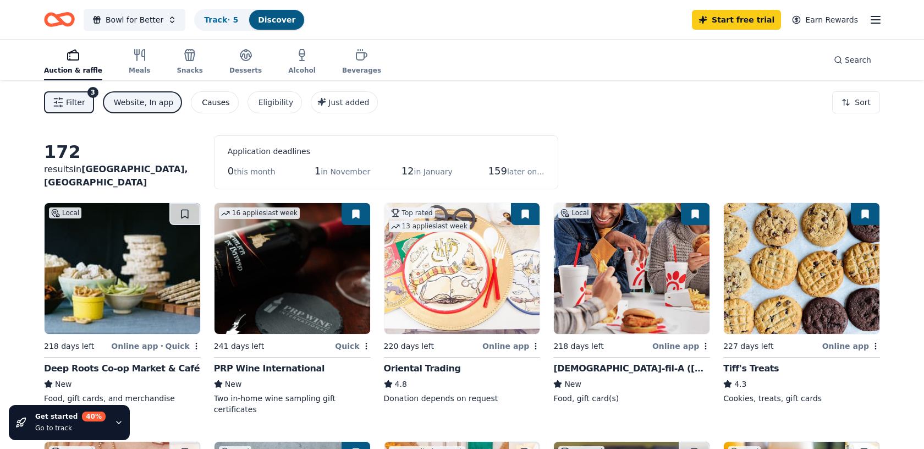
click at [217, 102] on div "Causes" at bounding box center [216, 102] width 28 height 13
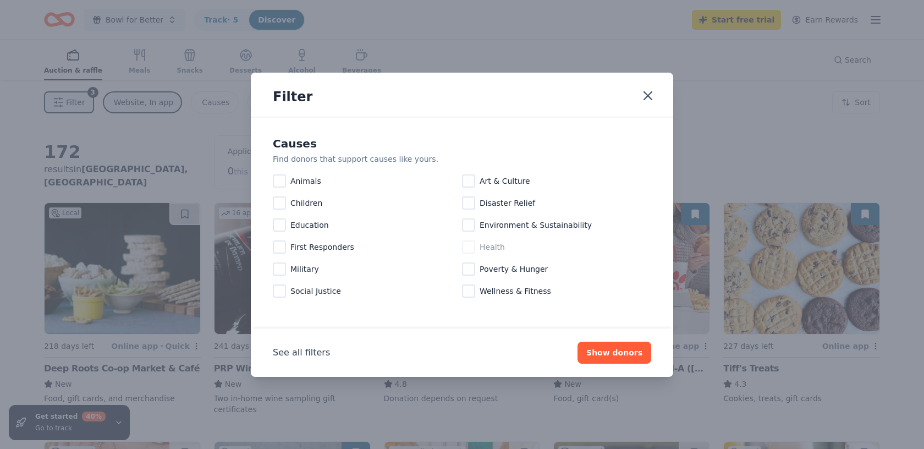
click at [488, 248] on span "Health" at bounding box center [492, 246] width 25 height 13
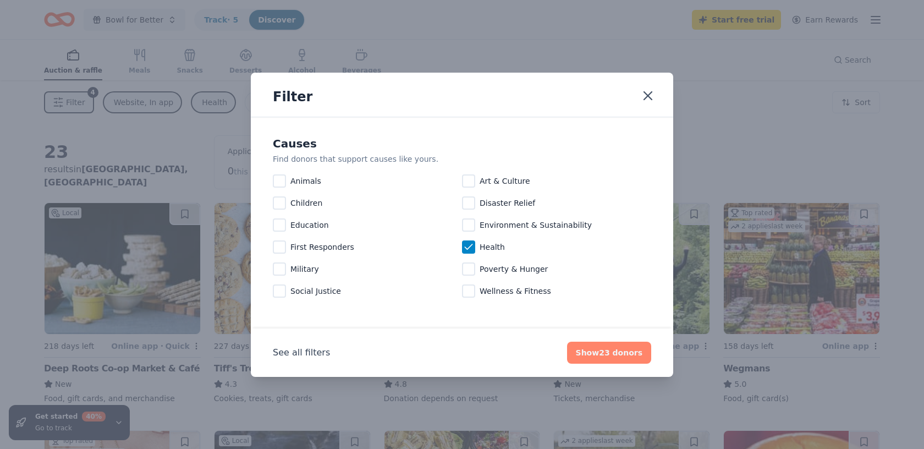
click at [618, 356] on button "Show 23 donors" at bounding box center [609, 353] width 84 height 22
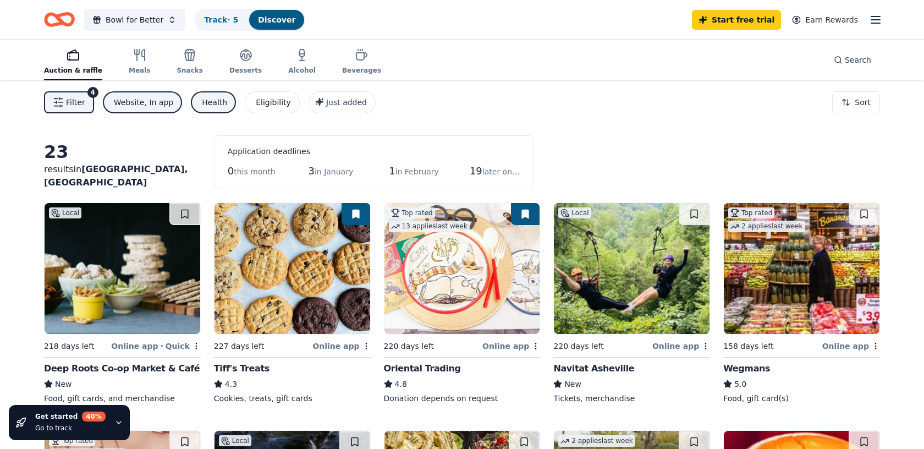
click at [260, 106] on div "Eligibility" at bounding box center [273, 102] width 35 height 13
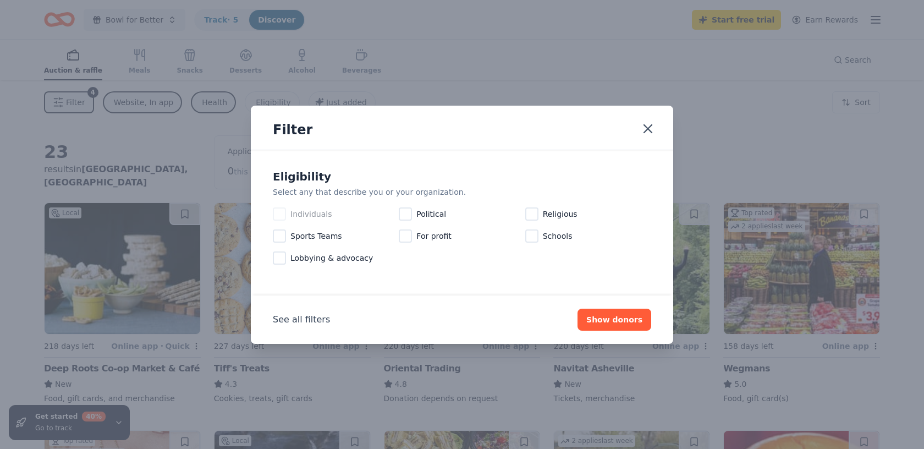
click at [278, 213] on div at bounding box center [279, 213] width 13 height 13
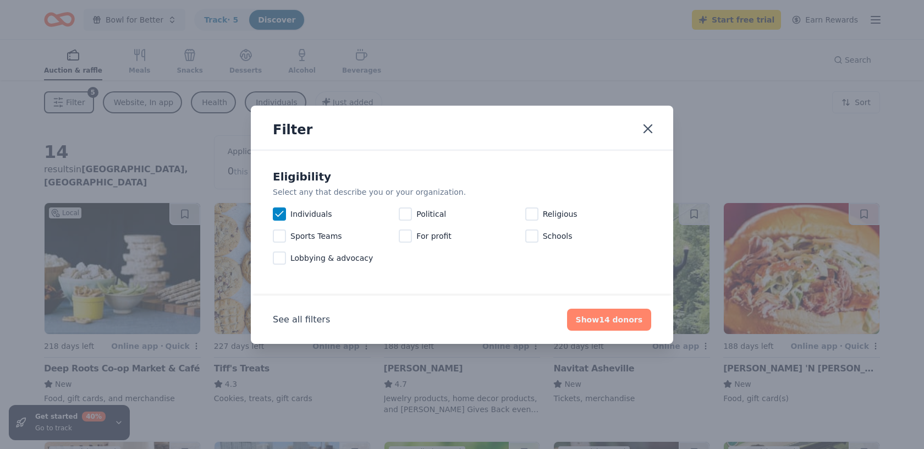
click at [621, 314] on button "Show 14 donors" at bounding box center [609, 320] width 84 height 22
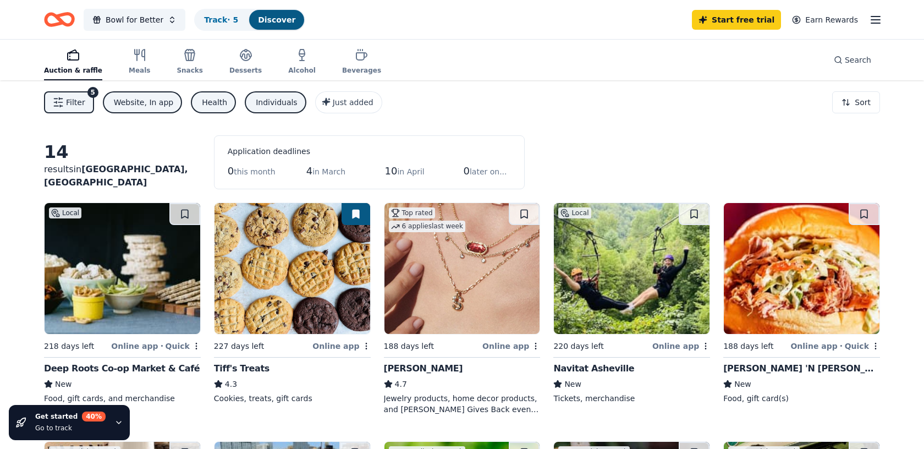
click at [264, 108] on div "Individuals" at bounding box center [276, 102] width 41 height 13
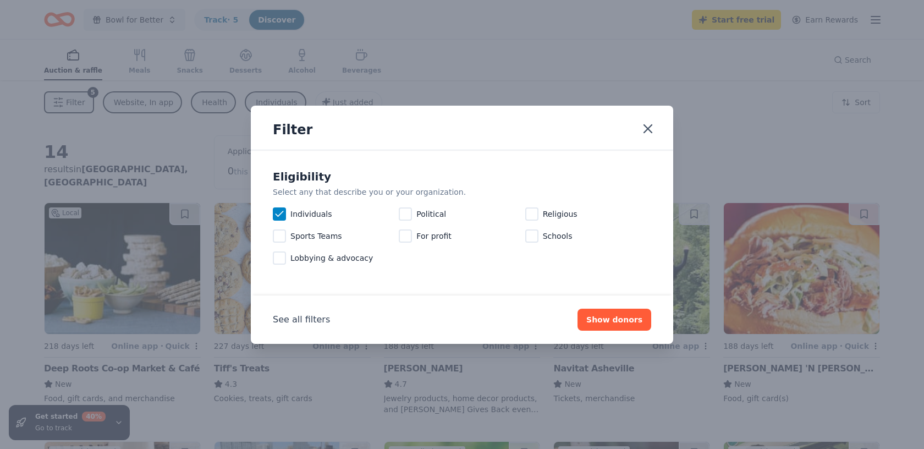
click at [278, 211] on icon at bounding box center [279, 213] width 11 height 11
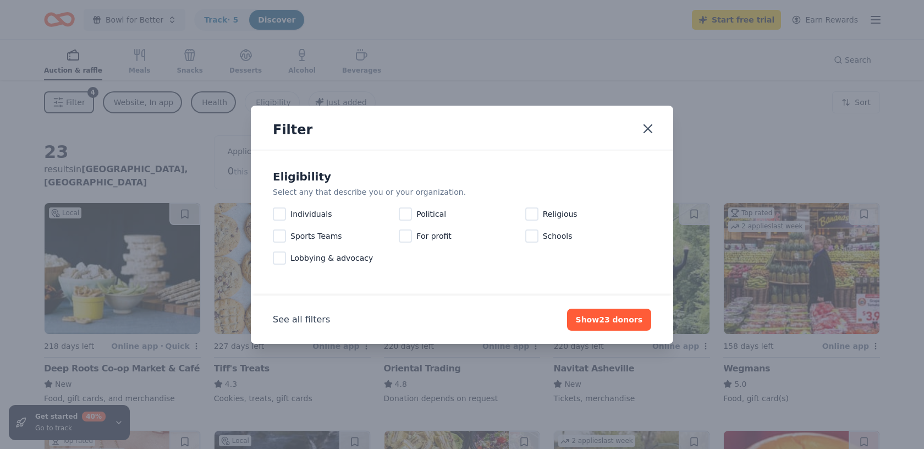
click at [191, 106] on div "Filter Eligibility Select any that describe you or your organization. Individua…" at bounding box center [462, 224] width 924 height 449
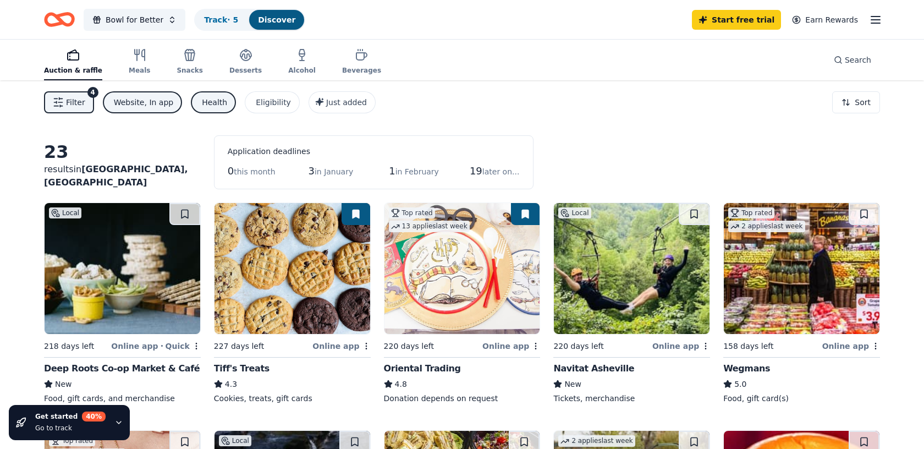
click at [212, 103] on div "Health" at bounding box center [214, 102] width 25 height 13
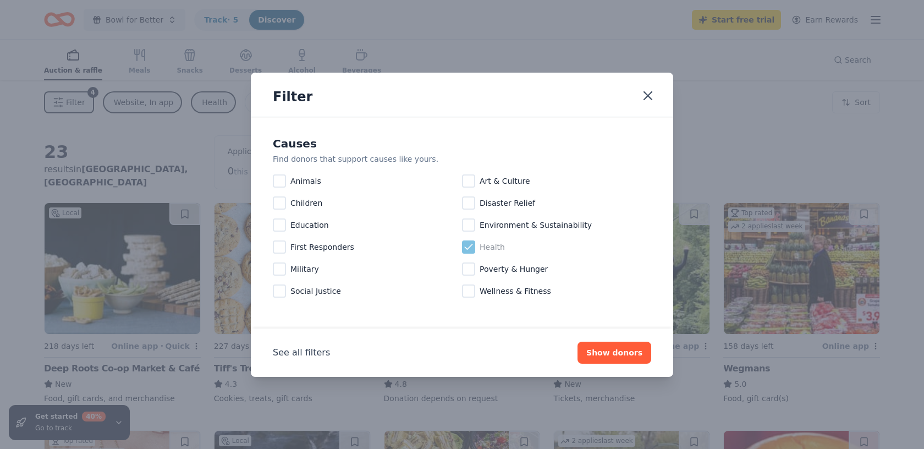
click at [473, 248] on icon at bounding box center [468, 246] width 11 height 11
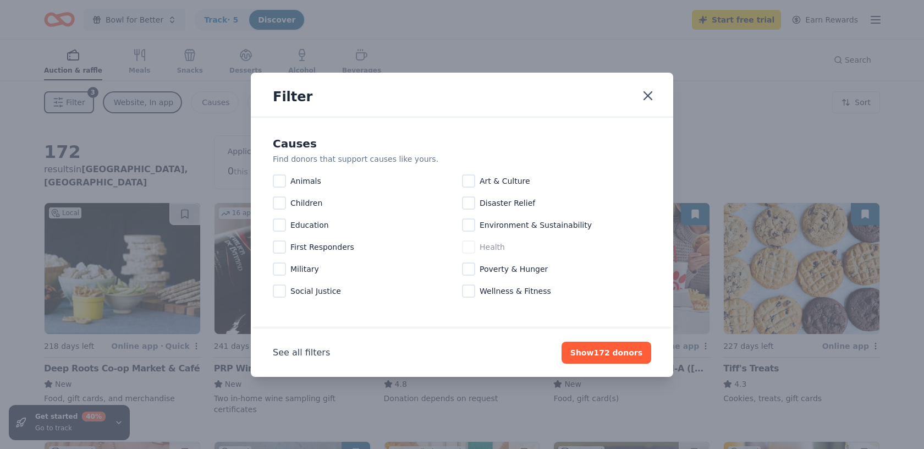
click at [135, 131] on div "Filter Causes Find donors that support causes like yours. Animals Art & Culture…" at bounding box center [462, 224] width 924 height 449
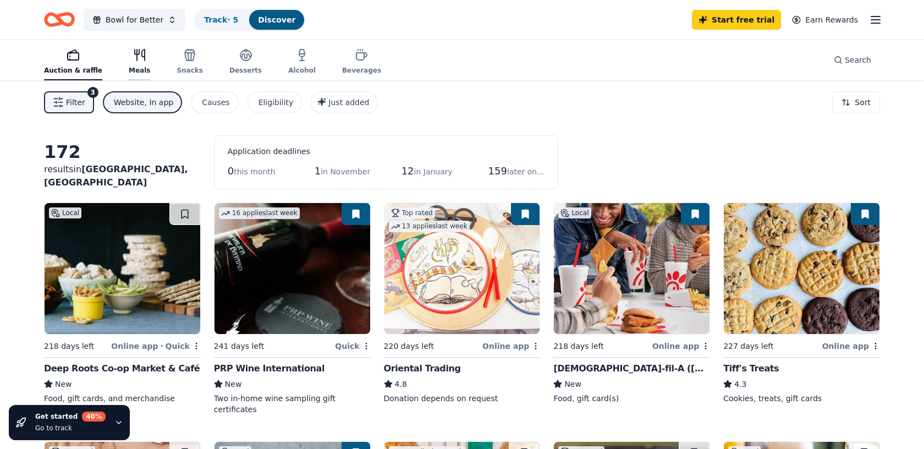
click at [133, 73] on div "Meals" at bounding box center [139, 70] width 21 height 9
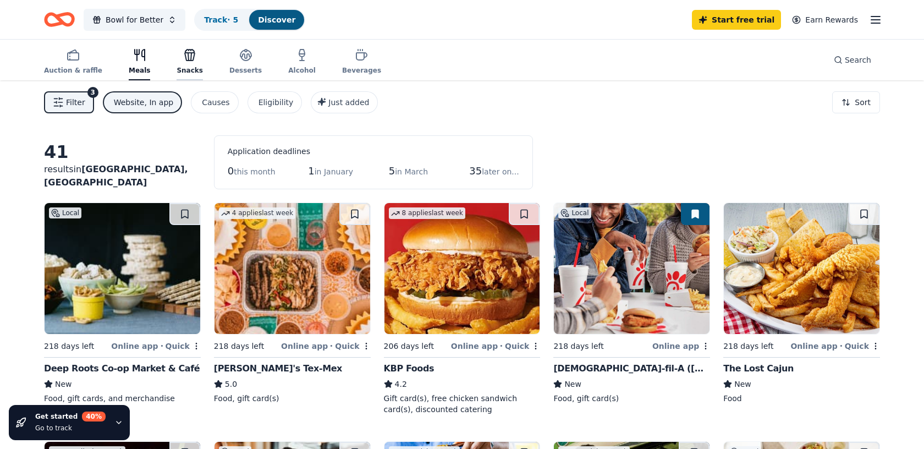
click at [186, 63] on div "Snacks" at bounding box center [190, 61] width 26 height 26
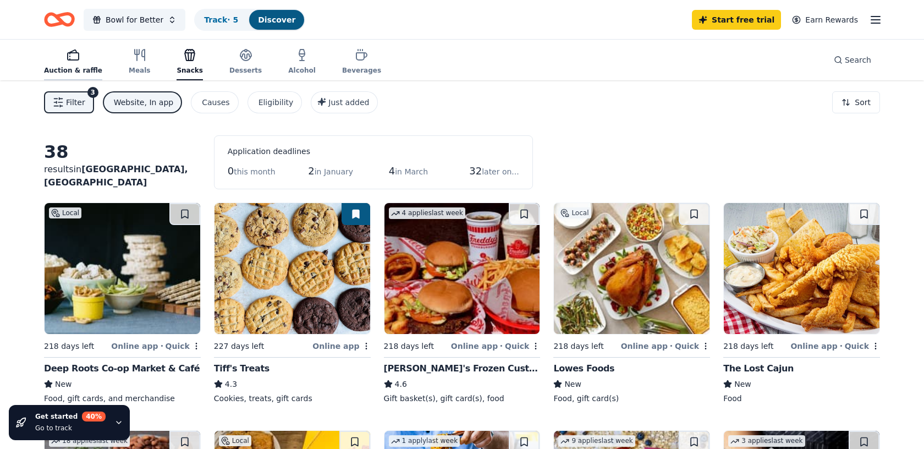
click at [78, 64] on div "Auction & raffle" at bounding box center [73, 61] width 58 height 26
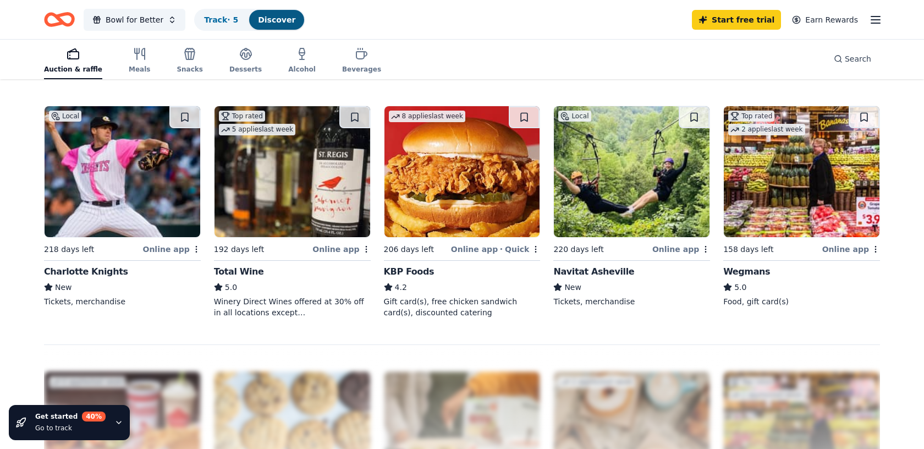
scroll to position [815, 0]
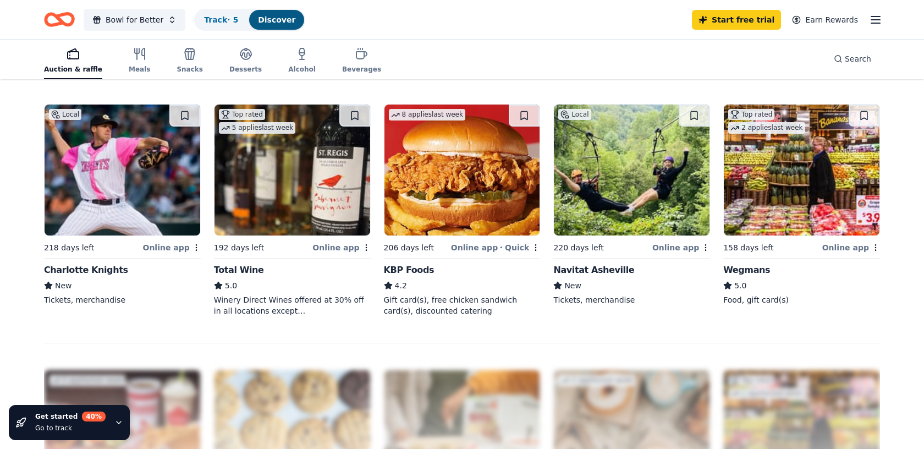
click at [59, 20] on icon "Home" at bounding box center [64, 19] width 17 height 11
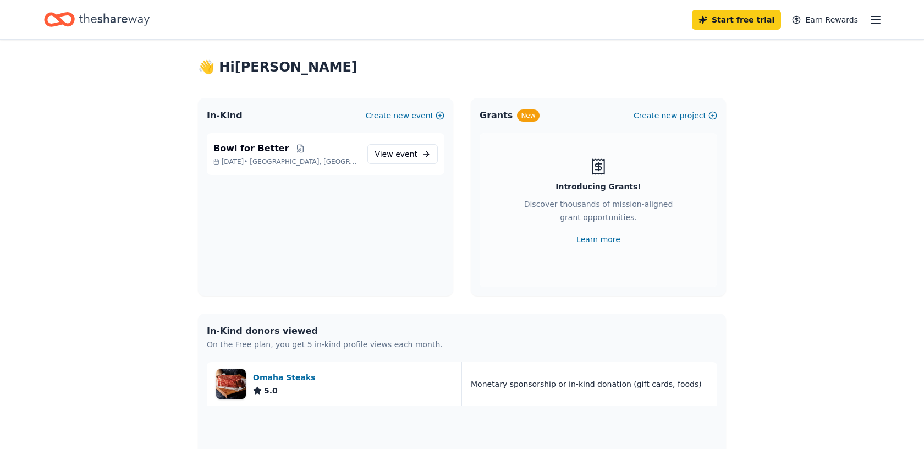
scroll to position [15, 0]
click at [594, 241] on link "Learn more" at bounding box center [599, 240] width 44 height 13
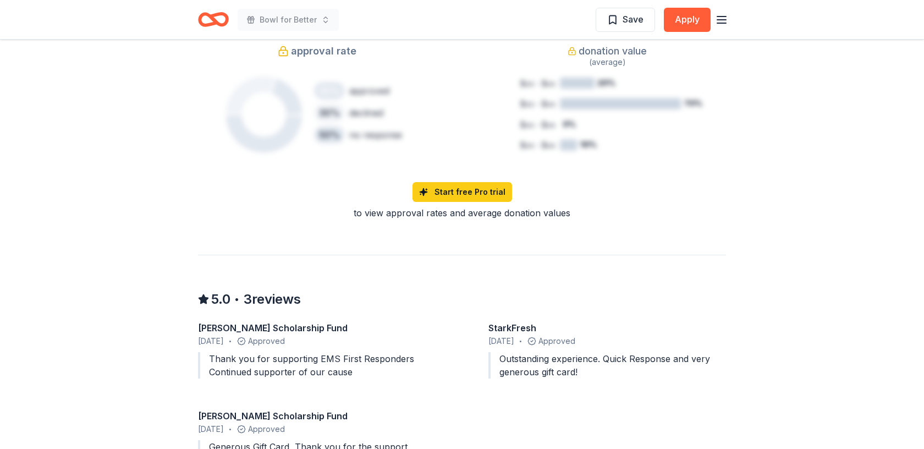
scroll to position [1173, 0]
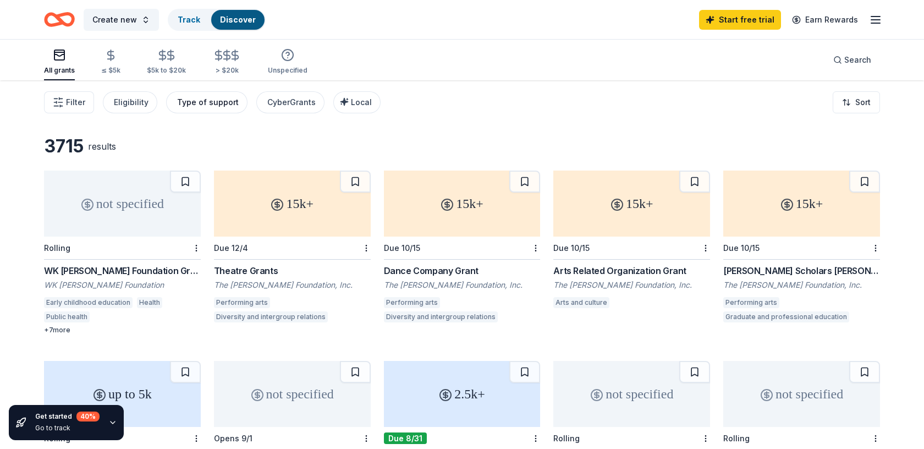
click at [193, 105] on div "Type of support" at bounding box center [208, 102] width 62 height 13
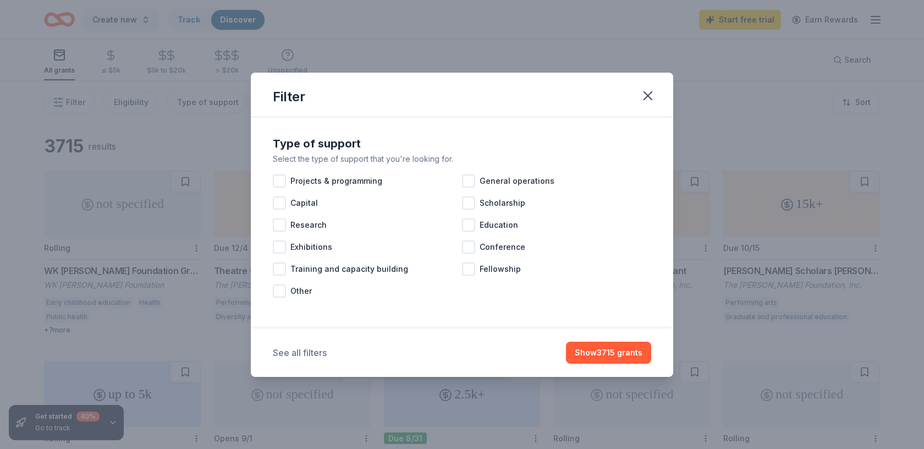
click at [314, 352] on button "See all filters" at bounding box center [300, 352] width 54 height 13
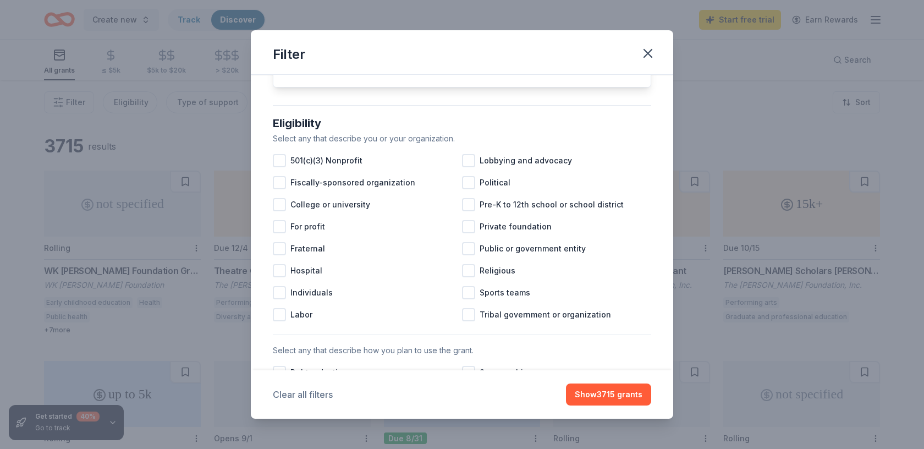
scroll to position [274, 0]
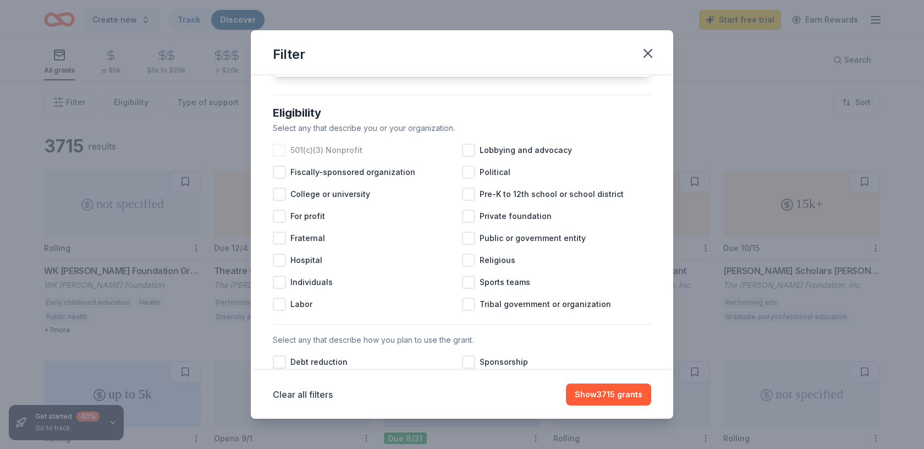
click at [278, 149] on div at bounding box center [279, 150] width 13 height 13
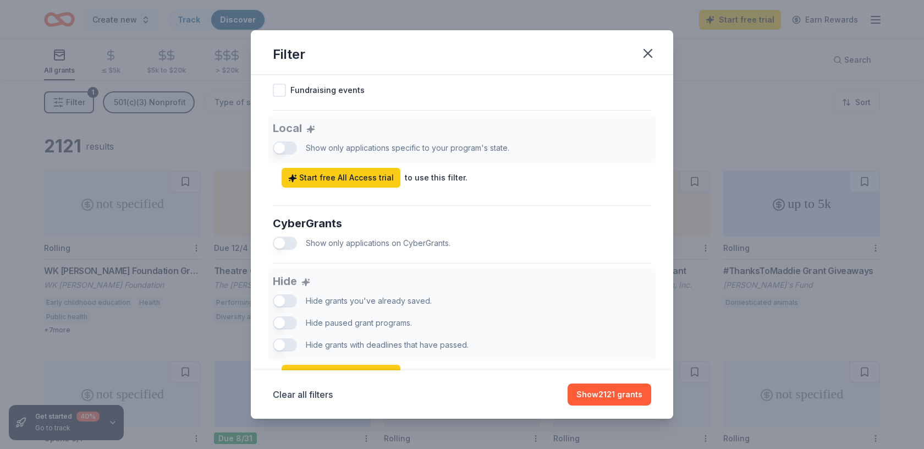
scroll to position [639, 0]
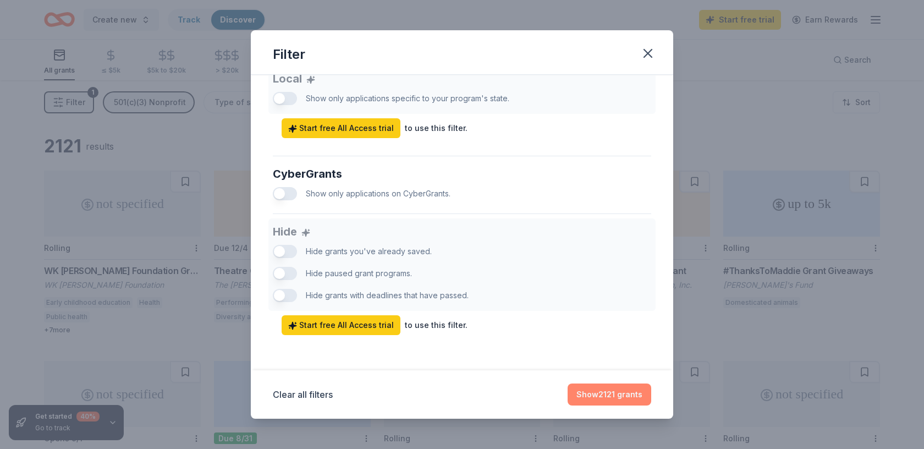
click at [599, 393] on button "Show 2121 grants" at bounding box center [610, 394] width 84 height 22
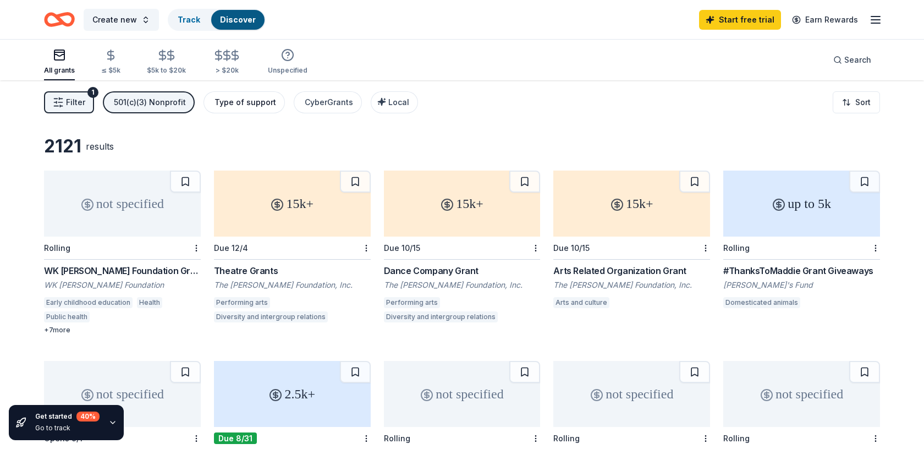
click at [238, 107] on div "Type of support" at bounding box center [246, 102] width 62 height 13
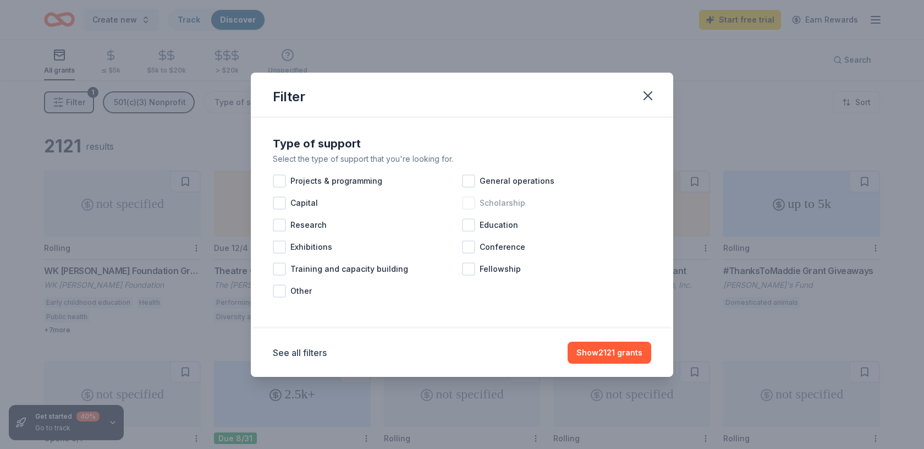
click at [466, 200] on div at bounding box center [468, 202] width 13 height 13
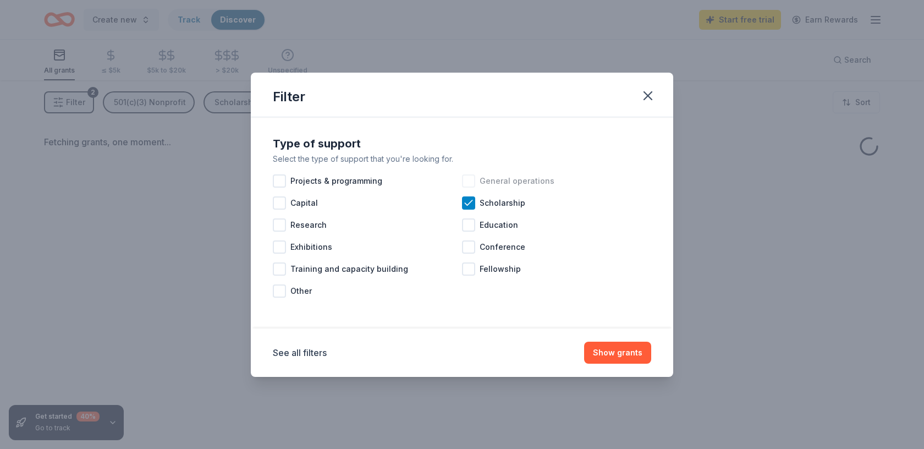
click at [467, 180] on div at bounding box center [468, 180] width 13 height 13
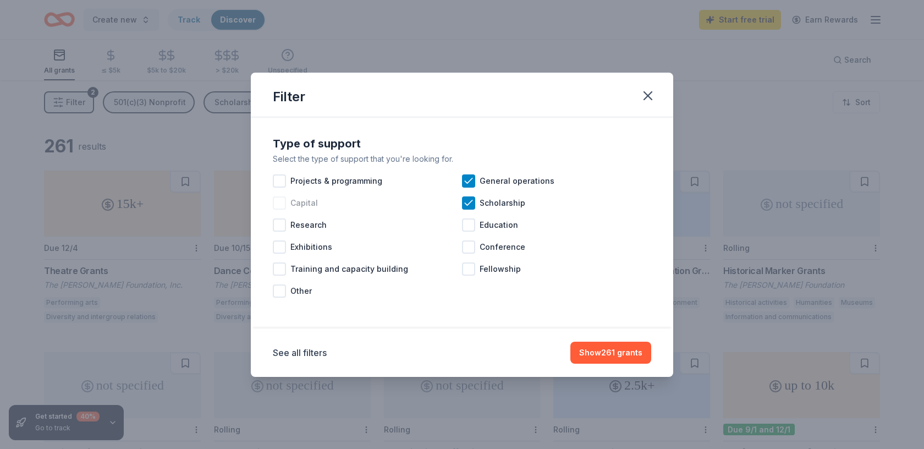
click at [280, 202] on div at bounding box center [279, 202] width 13 height 13
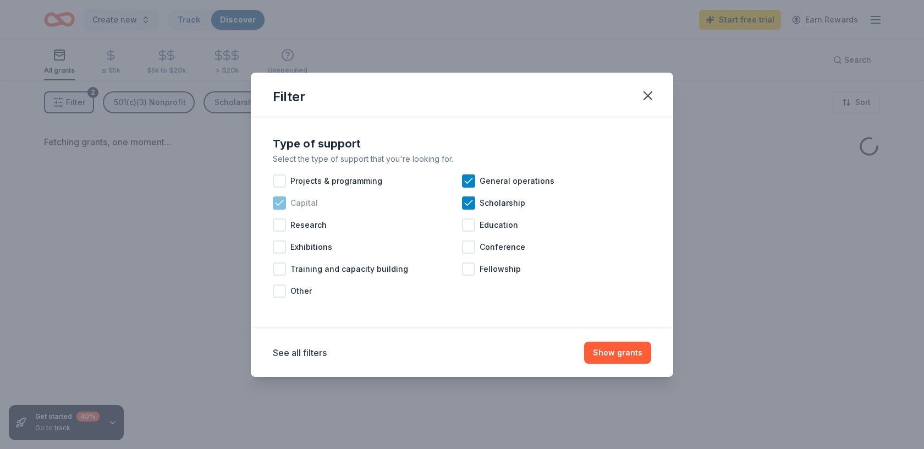
click at [278, 205] on icon at bounding box center [279, 202] width 11 height 11
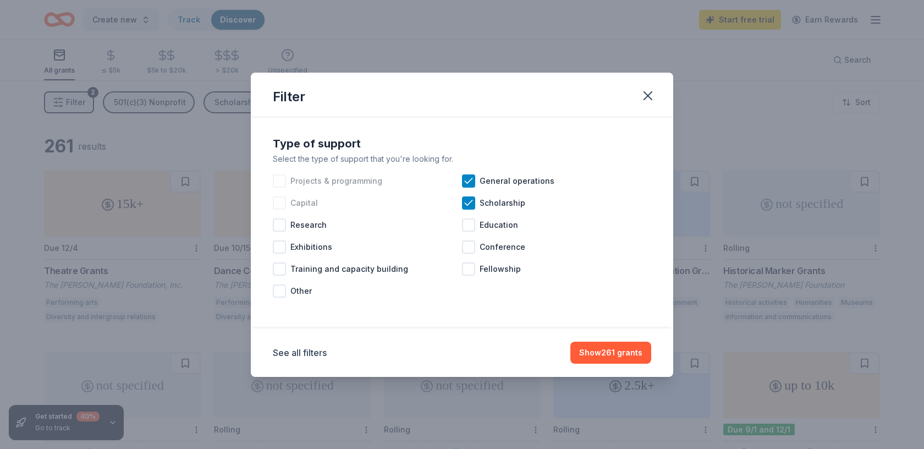
click at [279, 181] on div at bounding box center [279, 180] width 13 height 13
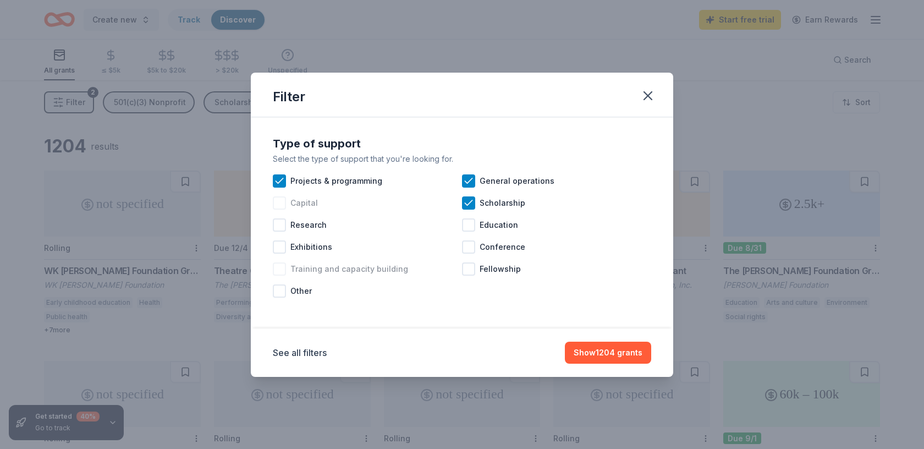
click at [320, 277] on div "Training and capacity building" at bounding box center [367, 269] width 189 height 22
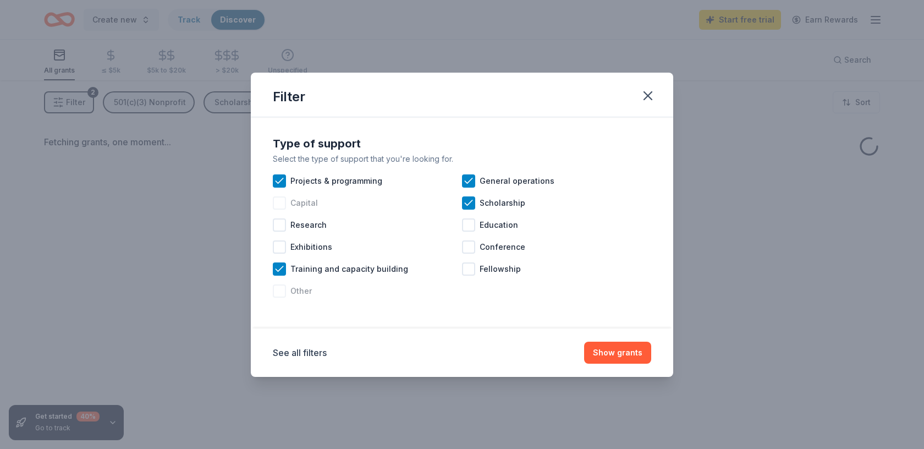
click at [284, 292] on div at bounding box center [279, 290] width 13 height 13
click at [633, 354] on button "Show grants" at bounding box center [617, 353] width 67 height 22
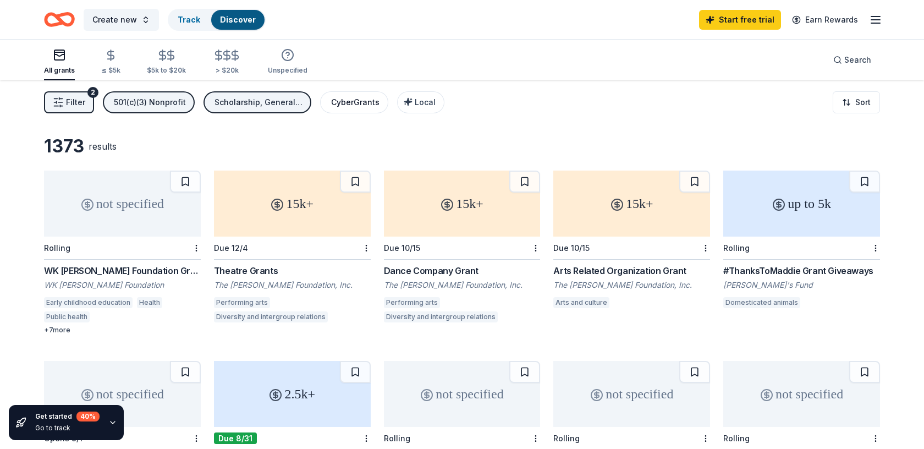
click at [368, 97] on div "CyberGrants" at bounding box center [355, 102] width 48 height 13
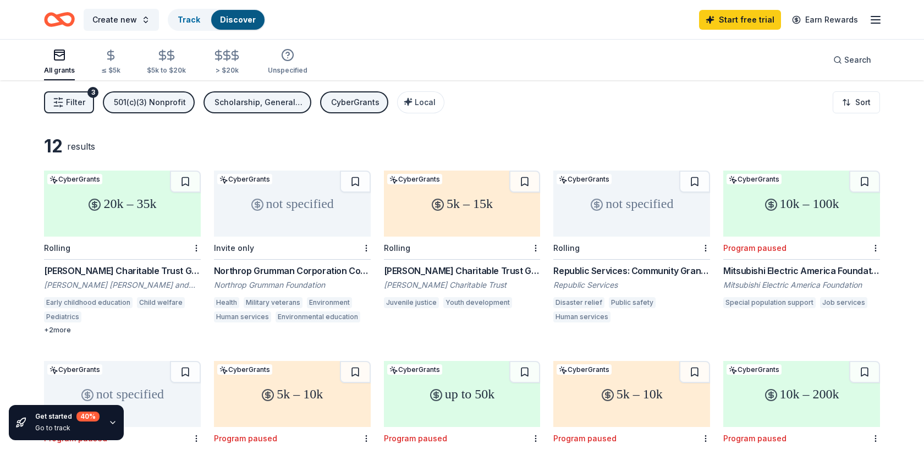
click at [294, 267] on div "Northrop Grumman Corporation Corporate Contributions" at bounding box center [292, 270] width 157 height 13
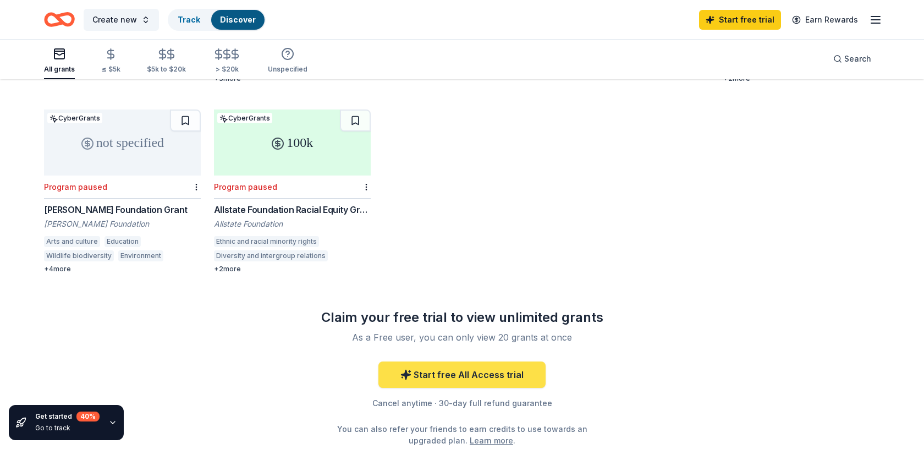
scroll to position [532, 0]
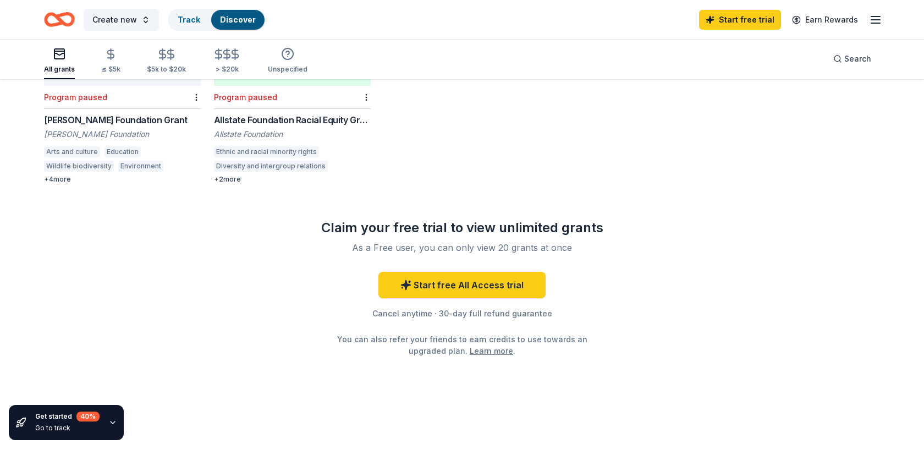
click at [485, 350] on link "Learn more" at bounding box center [491, 351] width 43 height 12
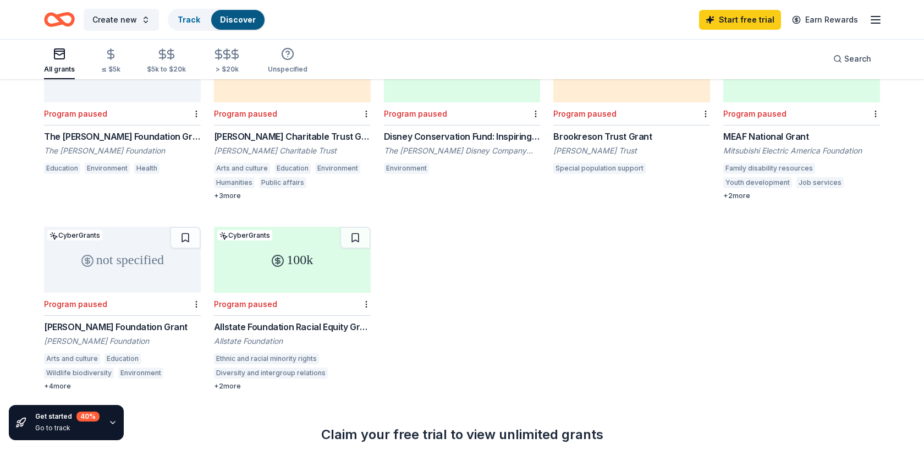
scroll to position [0, 0]
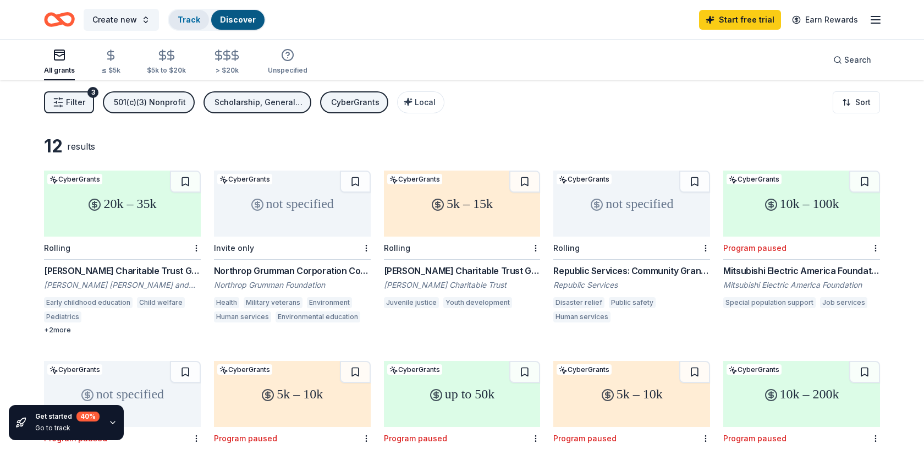
click at [188, 14] on div "Track" at bounding box center [189, 20] width 40 height 20
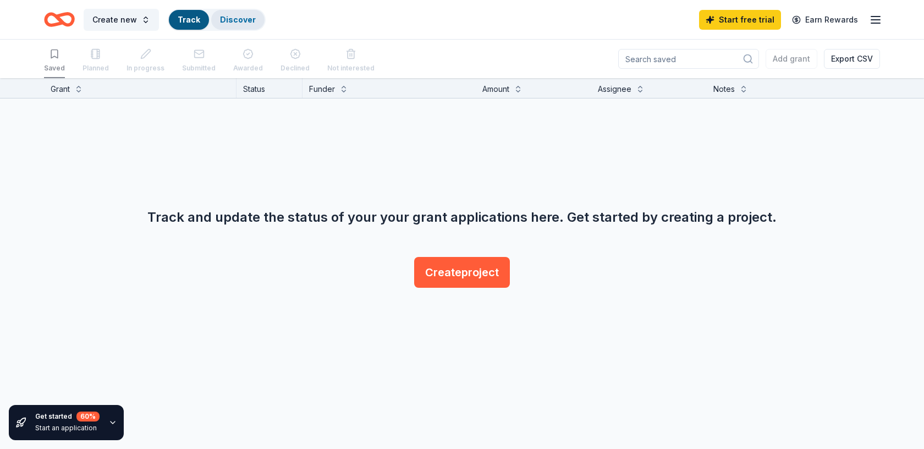
click at [221, 18] on link "Discover" at bounding box center [238, 19] width 36 height 9
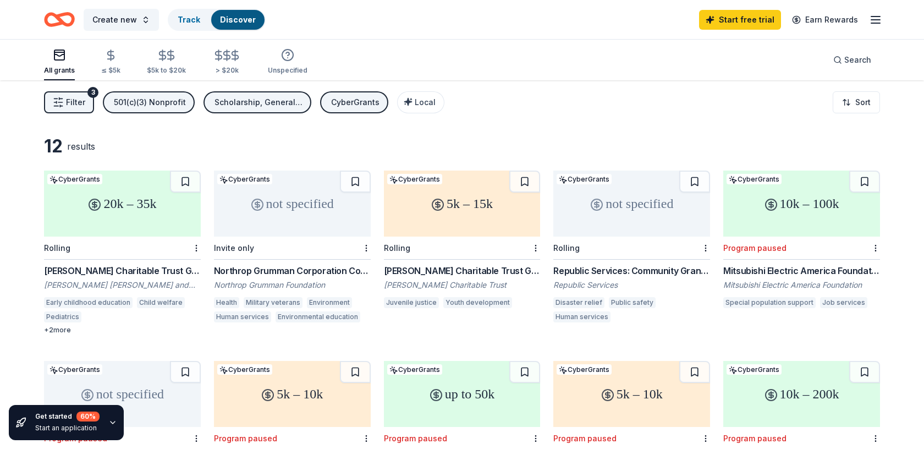
click at [48, 70] on div "All grants" at bounding box center [59, 70] width 31 height 9
click at [61, 23] on icon "Home" at bounding box center [64, 19] width 17 height 11
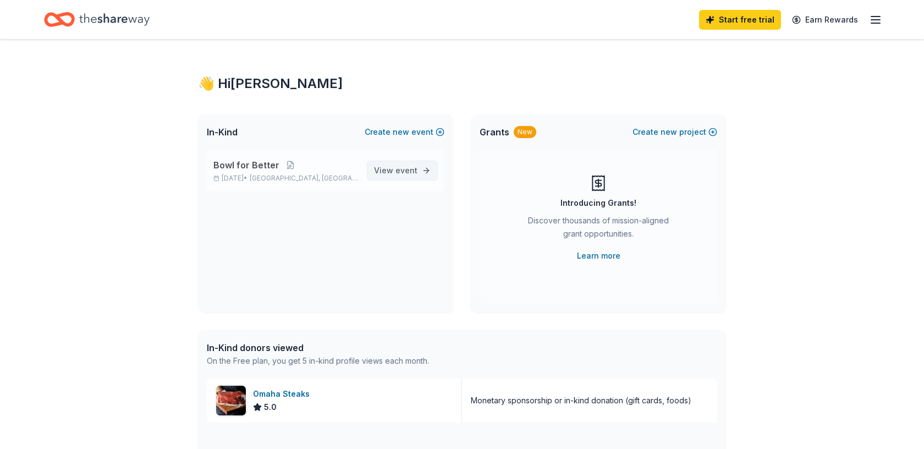
click at [400, 173] on span "event" at bounding box center [407, 170] width 22 height 9
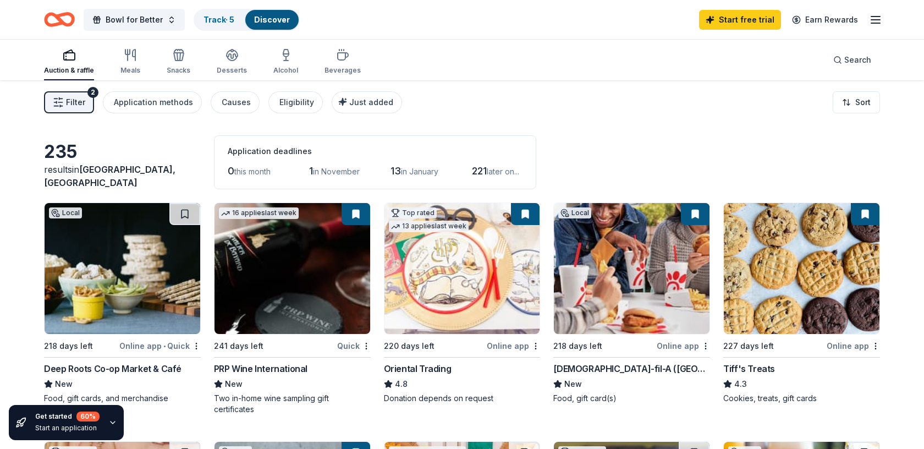
click at [621, 271] on img at bounding box center [632, 268] width 156 height 131
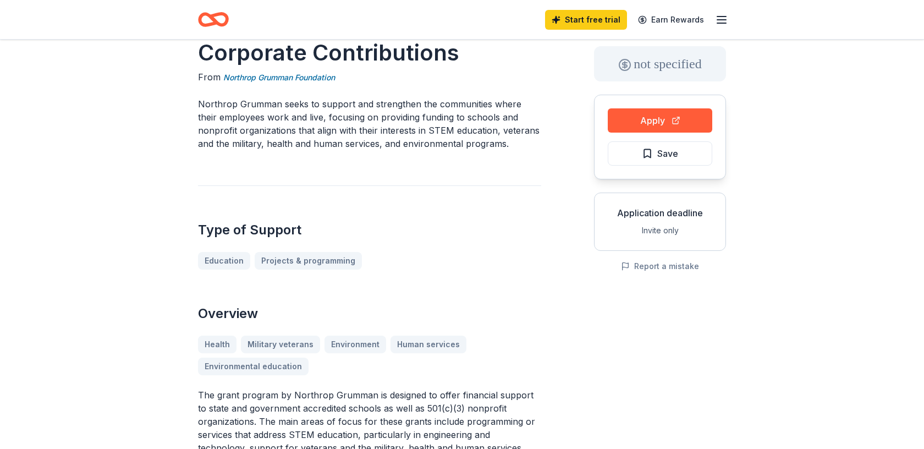
scroll to position [45, 0]
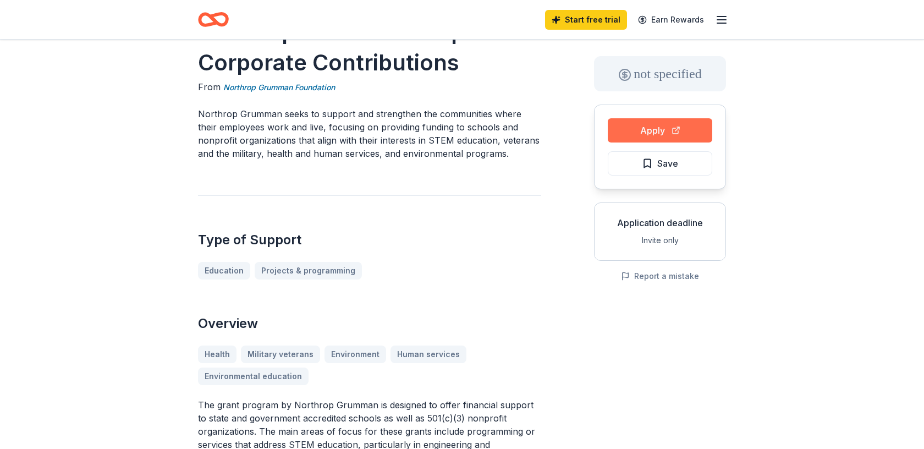
click at [669, 127] on button "Apply" at bounding box center [660, 130] width 105 height 24
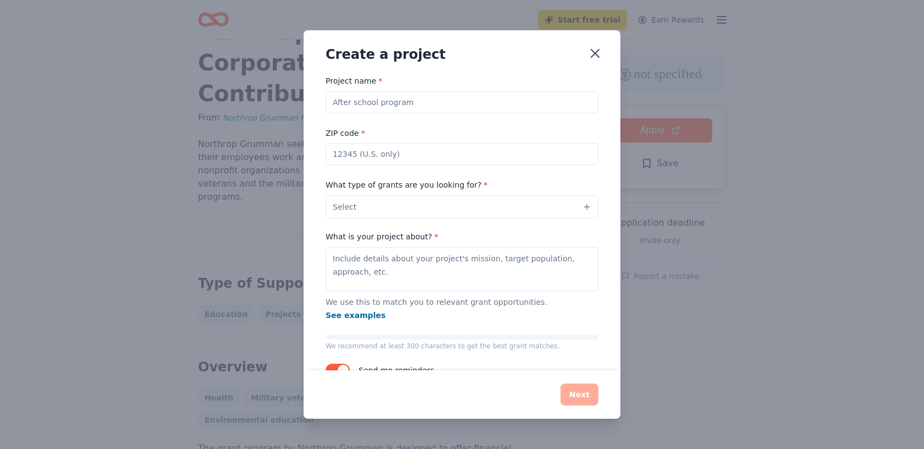
scroll to position [24, 0]
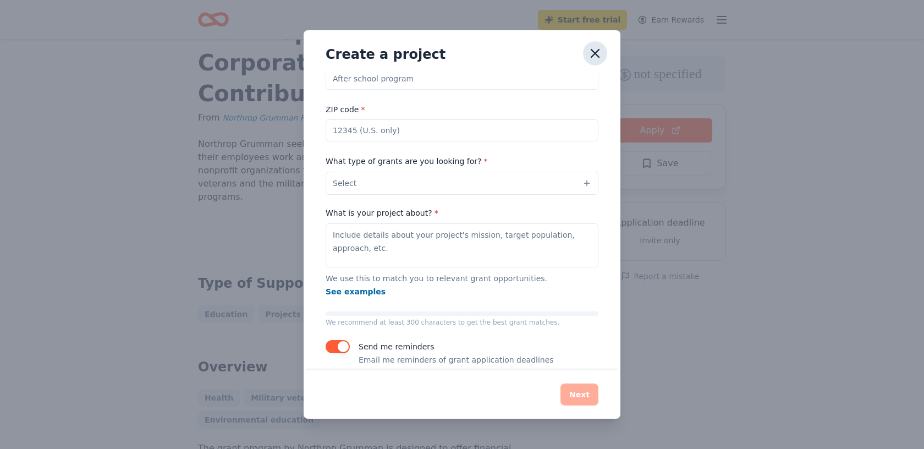
click at [594, 53] on icon "button" at bounding box center [595, 54] width 8 height 8
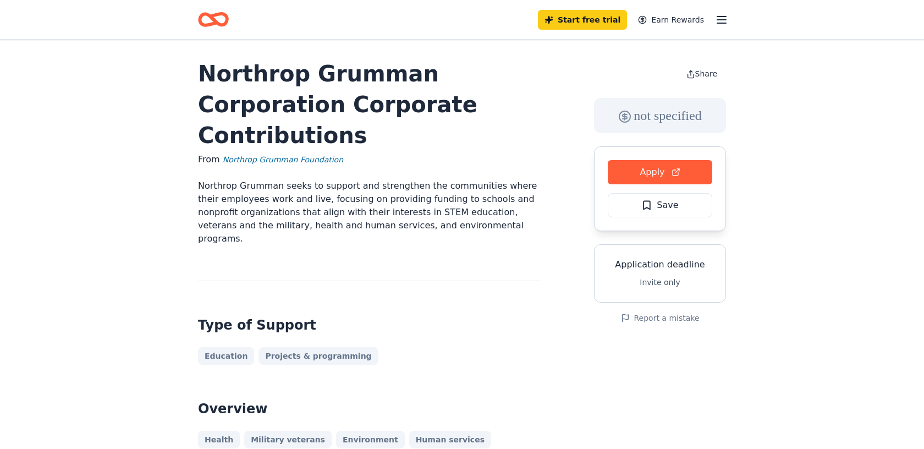
scroll to position [0, 0]
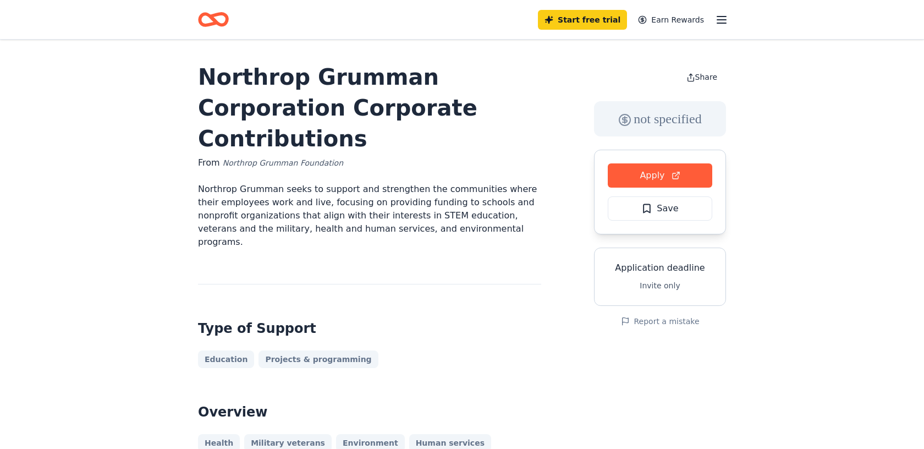
click at [298, 156] on link "Northrop Grumman Foundation" at bounding box center [283, 162] width 120 height 13
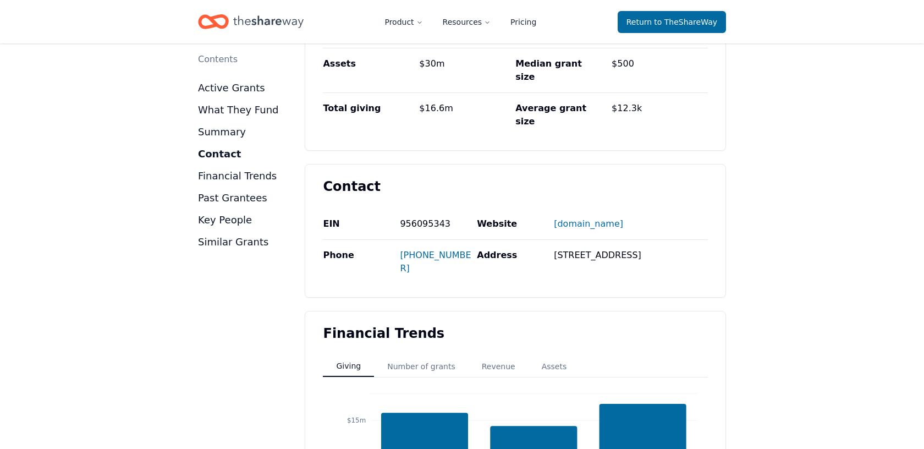
scroll to position [655, 0]
click at [623, 208] on link "WWW.NORTHROPGRUMMAN.COM" at bounding box center [588, 222] width 69 height 28
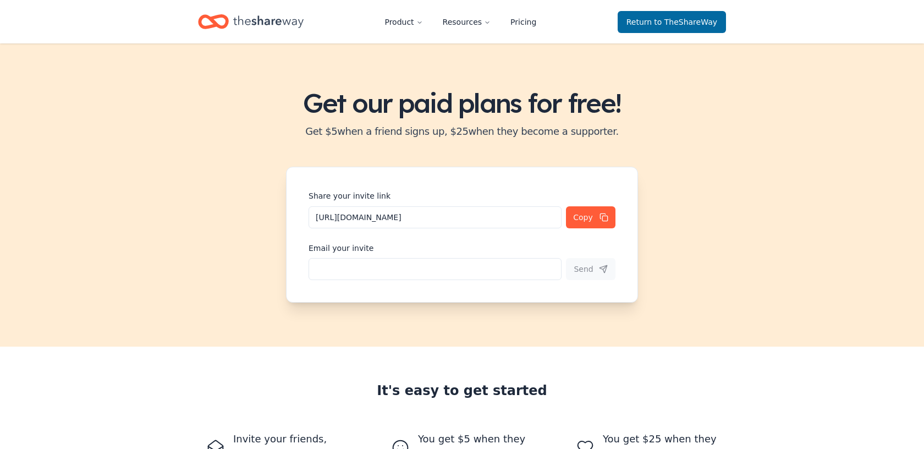
scroll to position [300, 0]
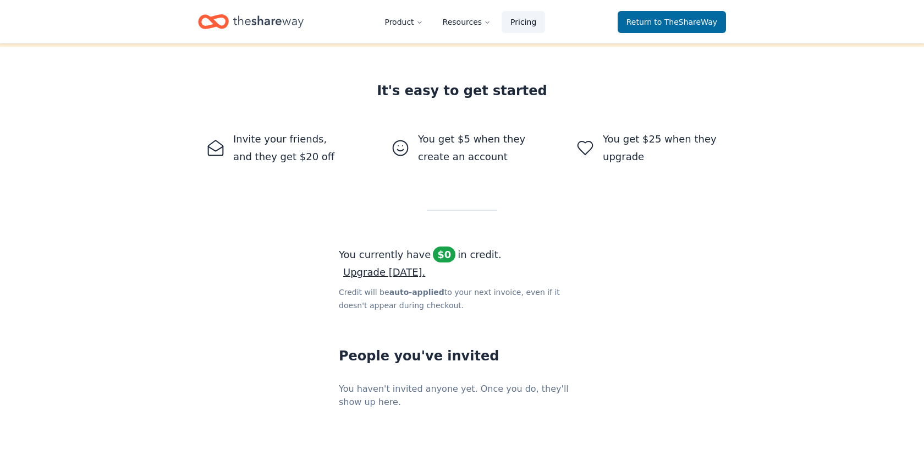
click at [518, 23] on link "Pricing" at bounding box center [523, 22] width 43 height 22
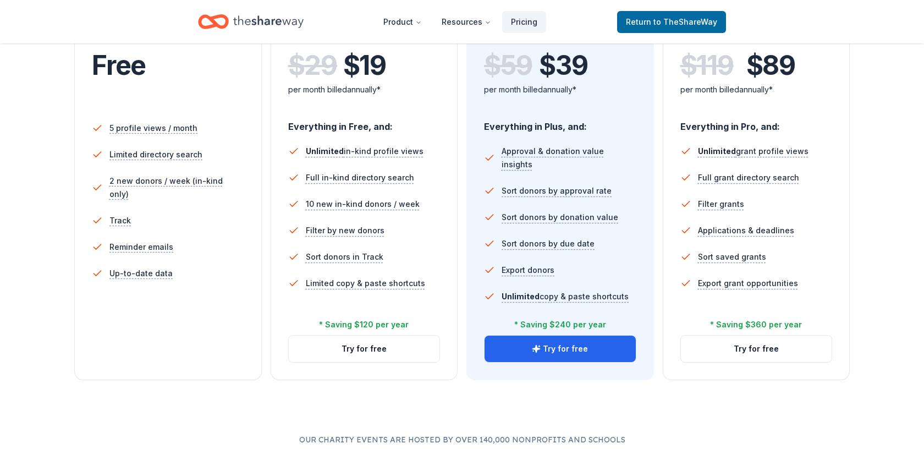
scroll to position [205, 0]
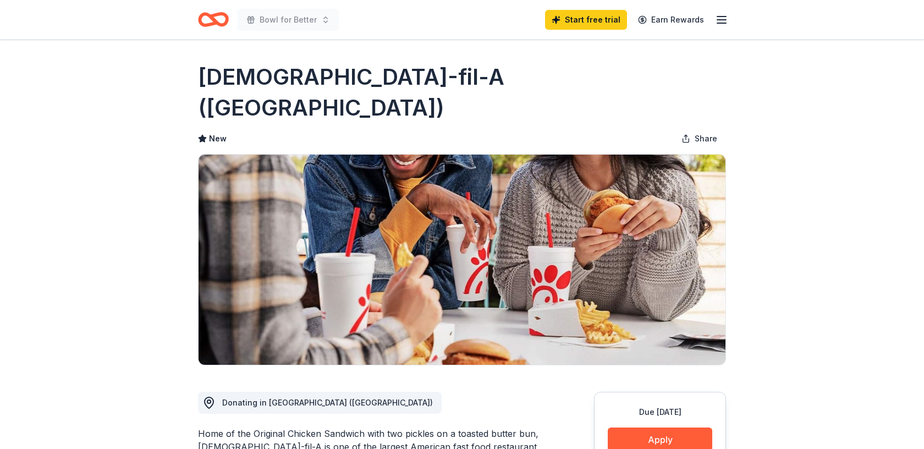
scroll to position [166, 0]
